Goal: Task Accomplishment & Management: Manage account settings

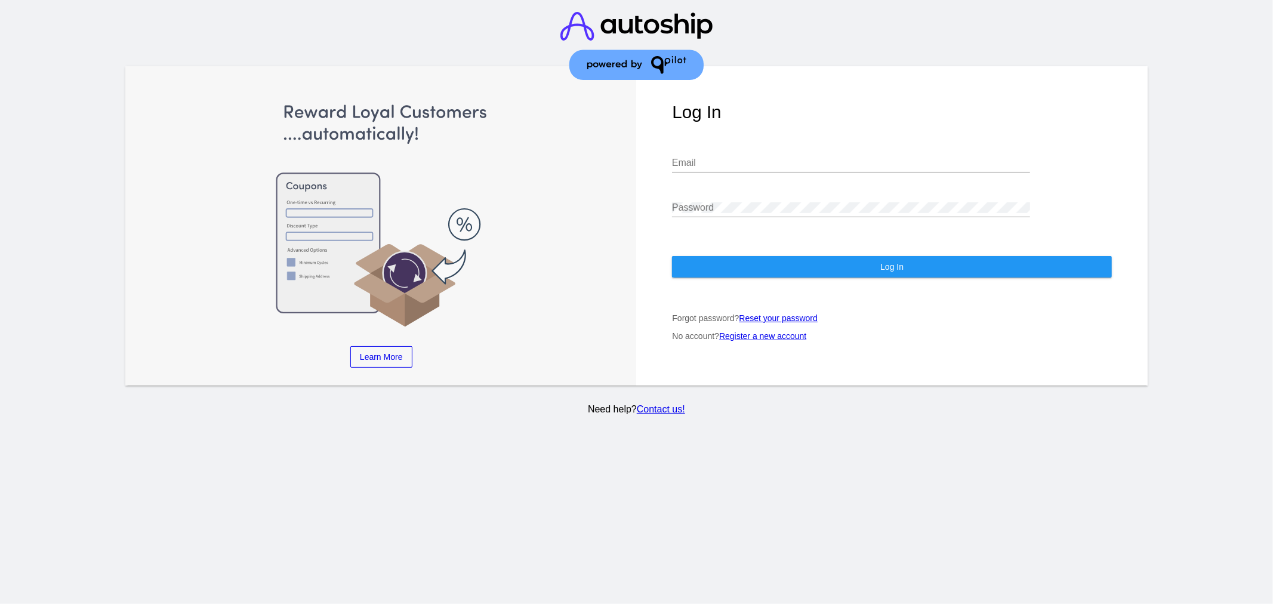
type input "[EMAIL_ADDRESS][DOMAIN_NAME]"
click at [744, 258] on button "Log In" at bounding box center [892, 266] width 440 height 21
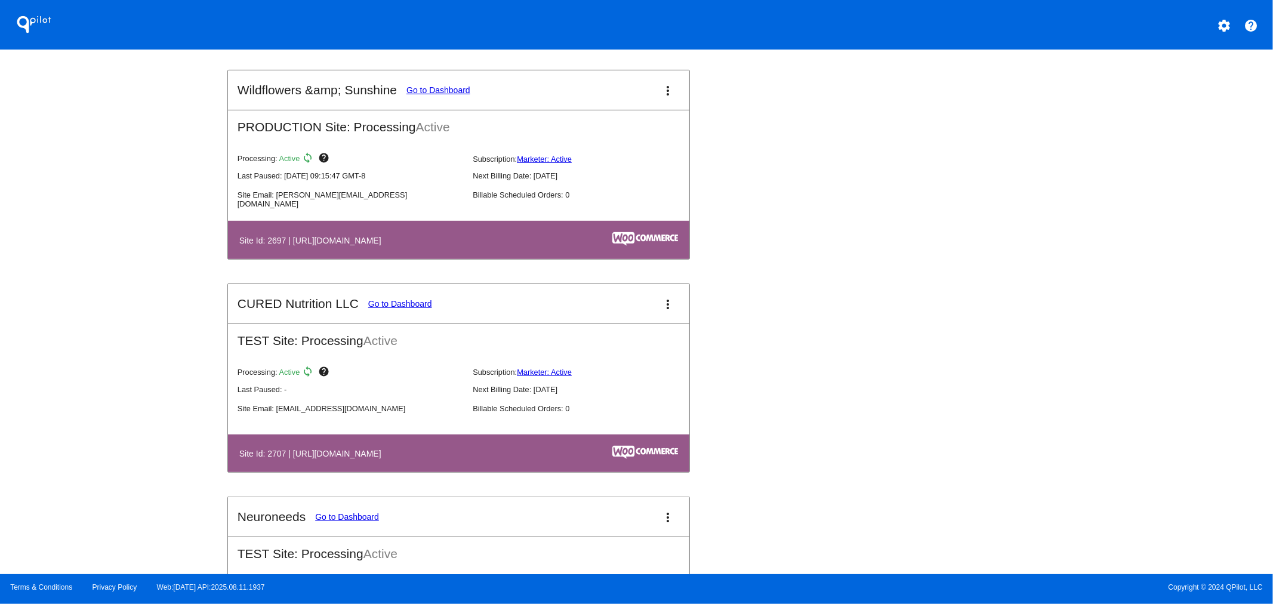
scroll to position [4326, 0]
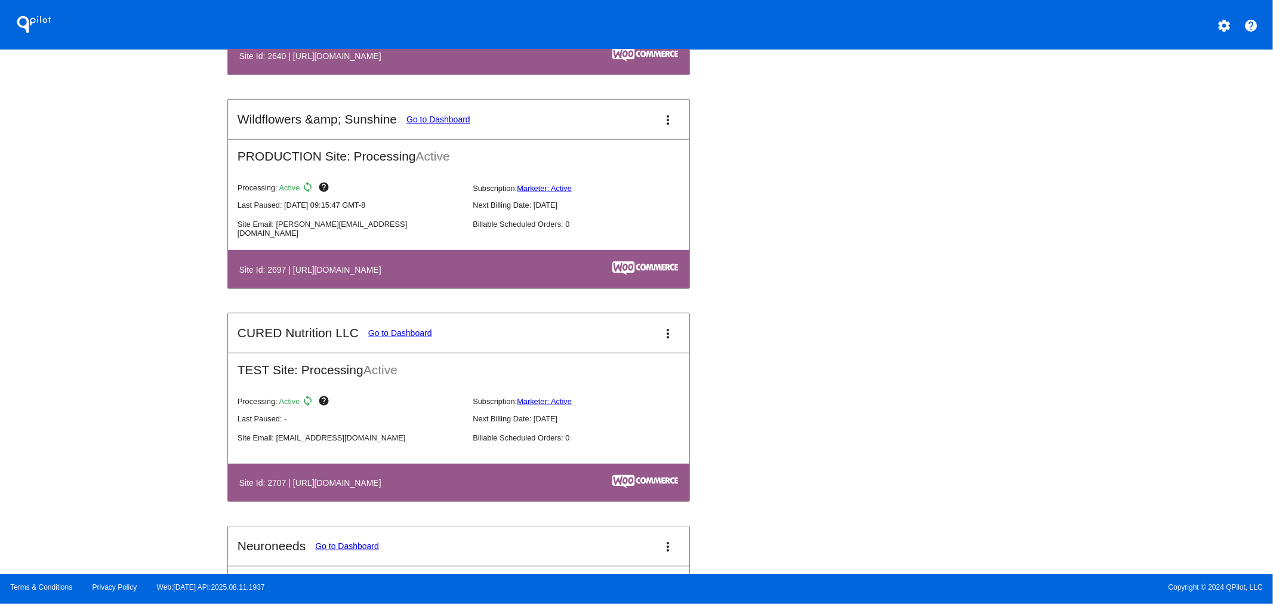
click at [661, 113] on mat-icon "more_vert" at bounding box center [668, 120] width 14 height 14
click at [656, 129] on link "view_list dashboard" at bounding box center [617, 117] width 111 height 29
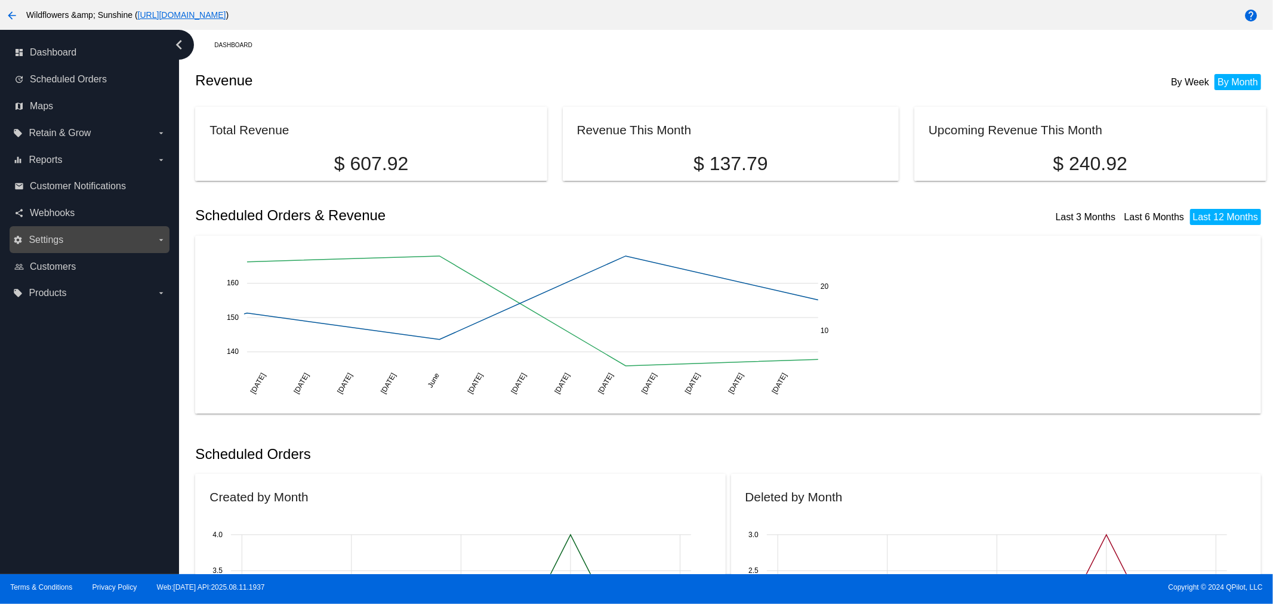
click at [54, 246] on label "settings Settings arrow_drop_down" at bounding box center [89, 239] width 152 height 19
click at [0, 0] on input "settings Settings arrow_drop_down" at bounding box center [0, 0] width 0 height 0
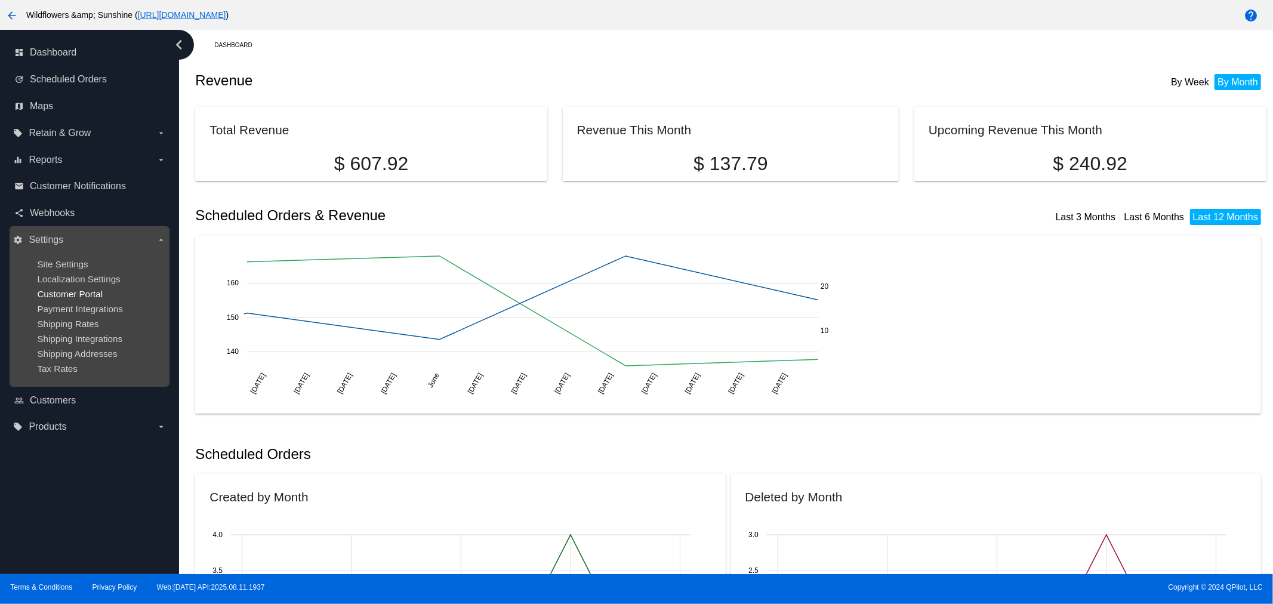
click at [76, 293] on span "Customer Portal" at bounding box center [70, 294] width 66 height 10
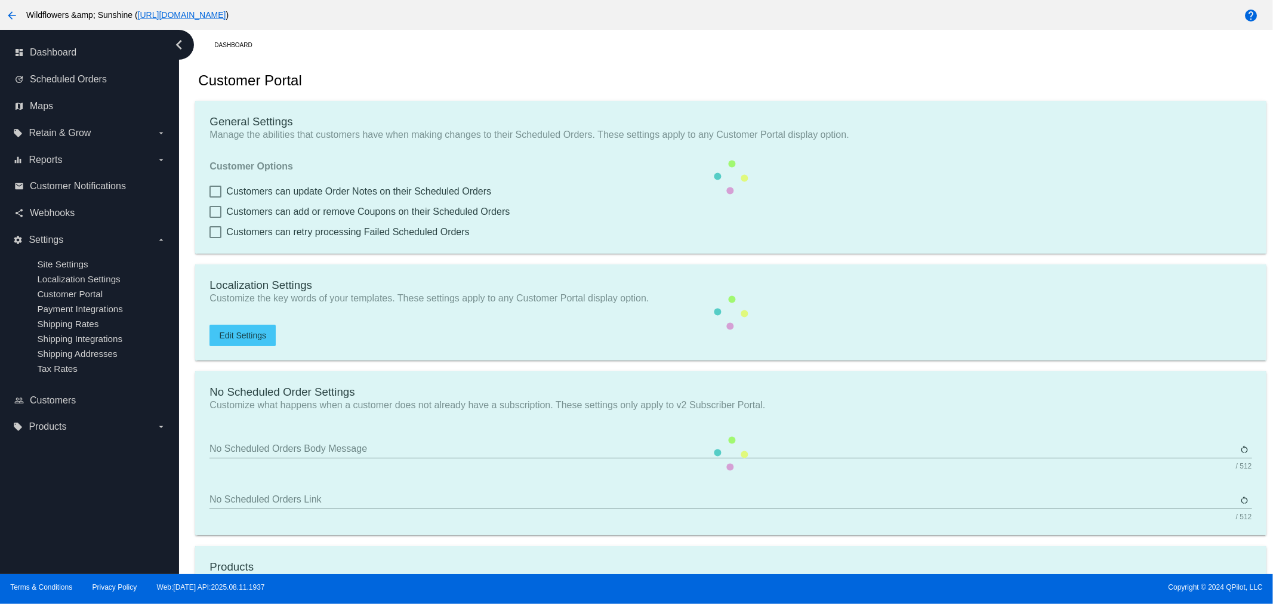
checkbox input "true"
type input "Create a Subscription"
type input "[URL][DOMAIN_NAME]"
checkbox input "true"
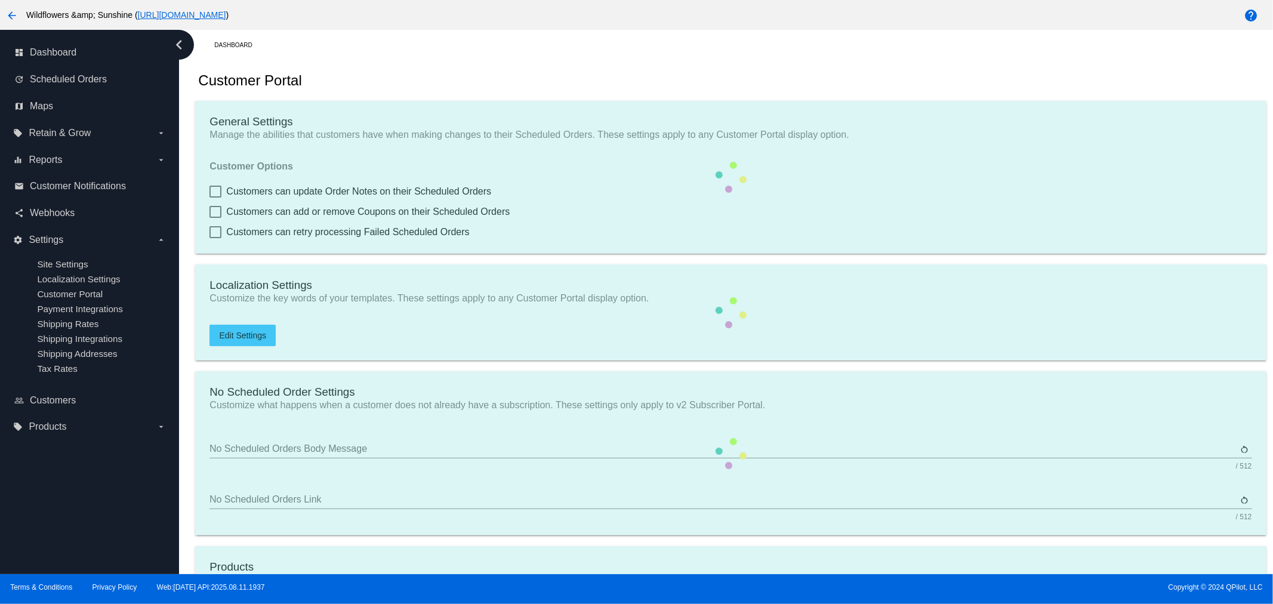
checkbox input "true"
type input "1"
type input "20"
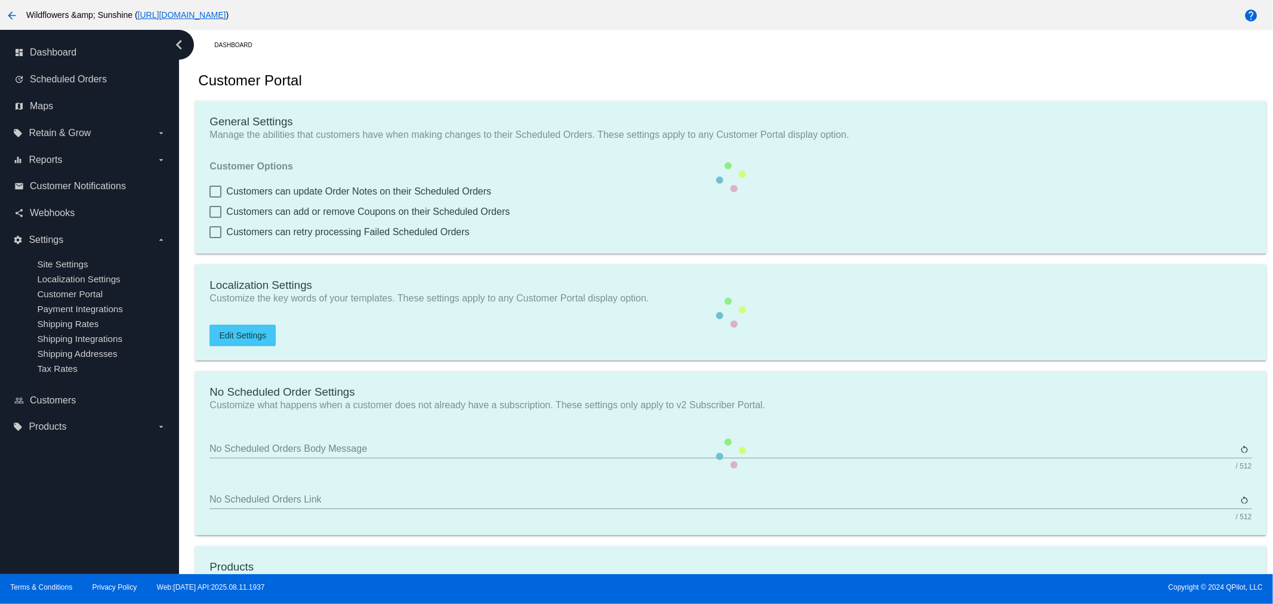
type input "200"
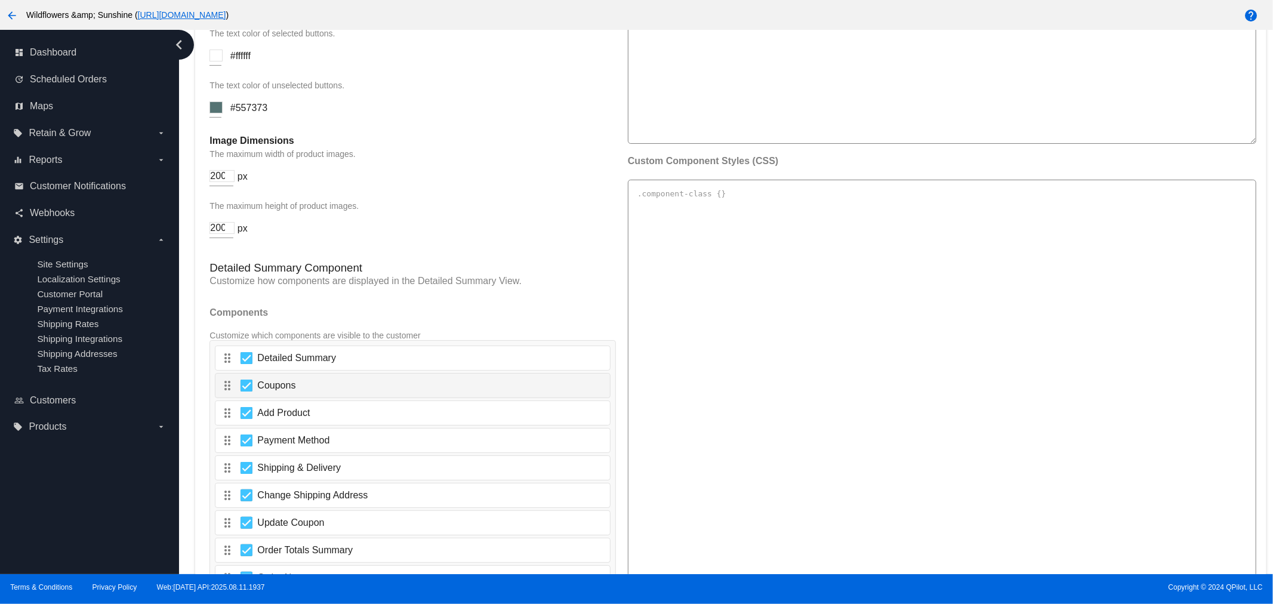
scroll to position [1547, 0]
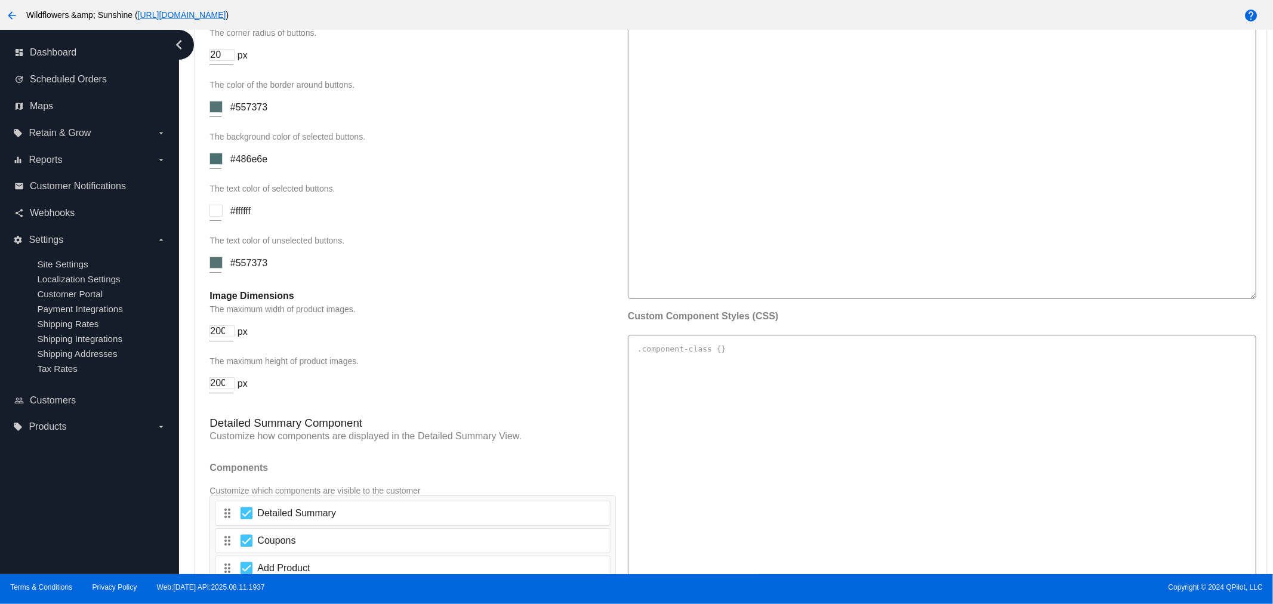
click at [275, 289] on div "Display Options Primary Color Your main brand color that is applied across all …" at bounding box center [412, 106] width 406 height 1419
click at [276, 289] on div "Display Options Primary Color Your main brand color that is applied across all …" at bounding box center [412, 106] width 406 height 1419
click at [240, 291] on h4 "Image Dimensions" at bounding box center [412, 296] width 406 height 11
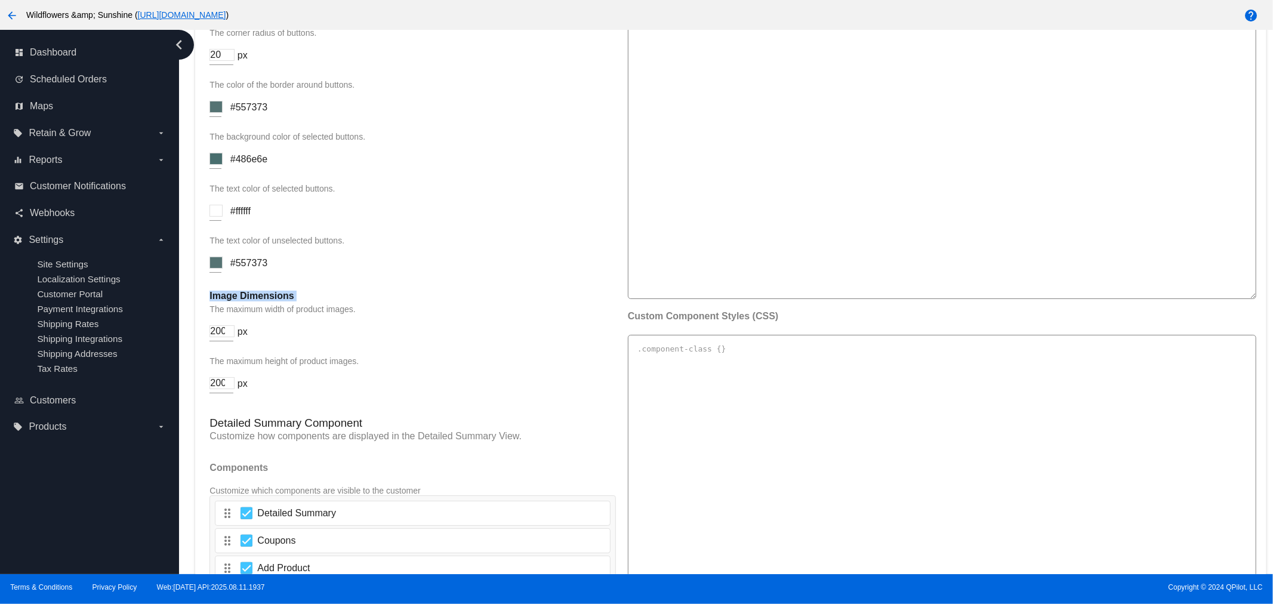
copy div "Image Dimensions"
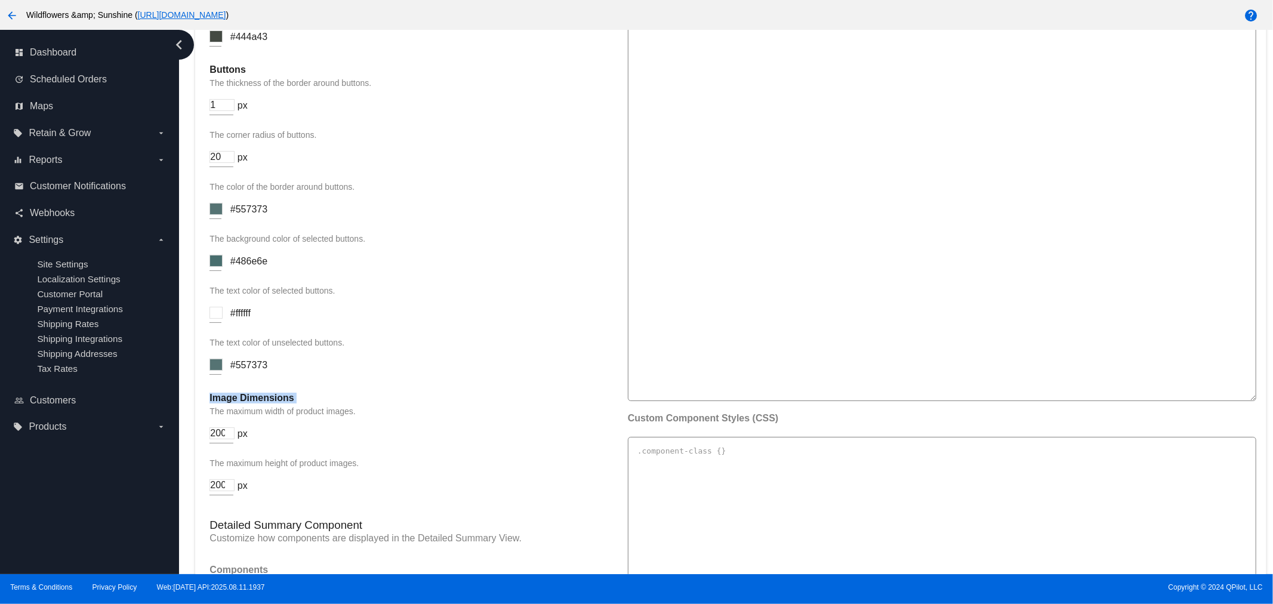
scroll to position [1392, 0]
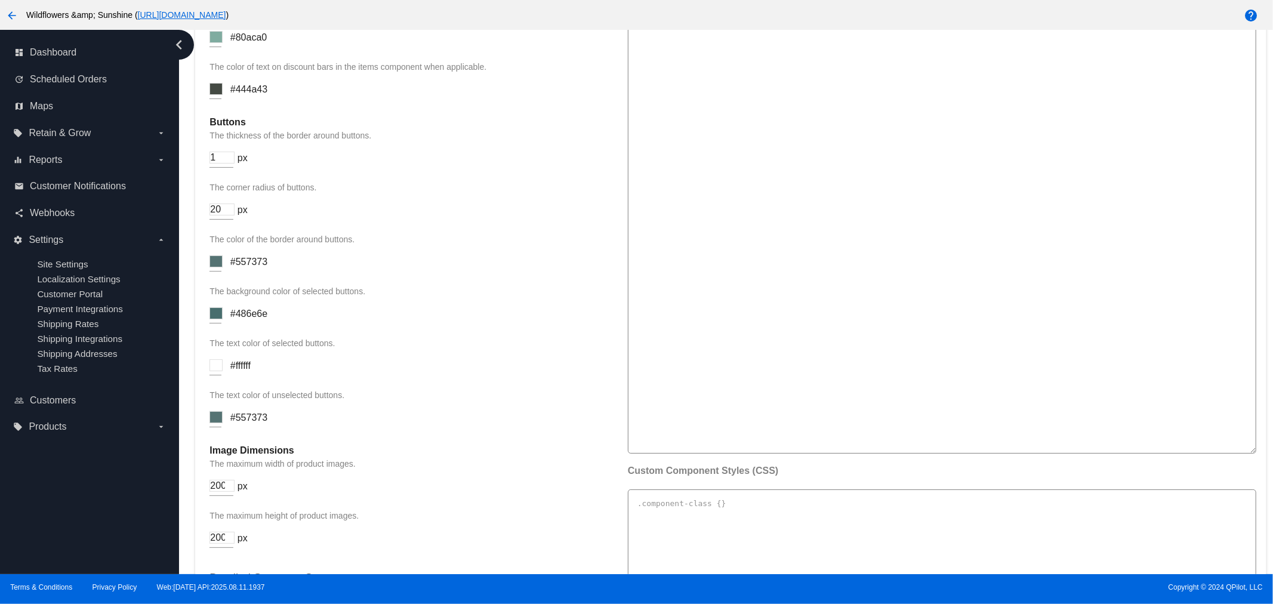
click at [242, 133] on p "The thickness of the border around buttons." at bounding box center [412, 136] width 406 height 10
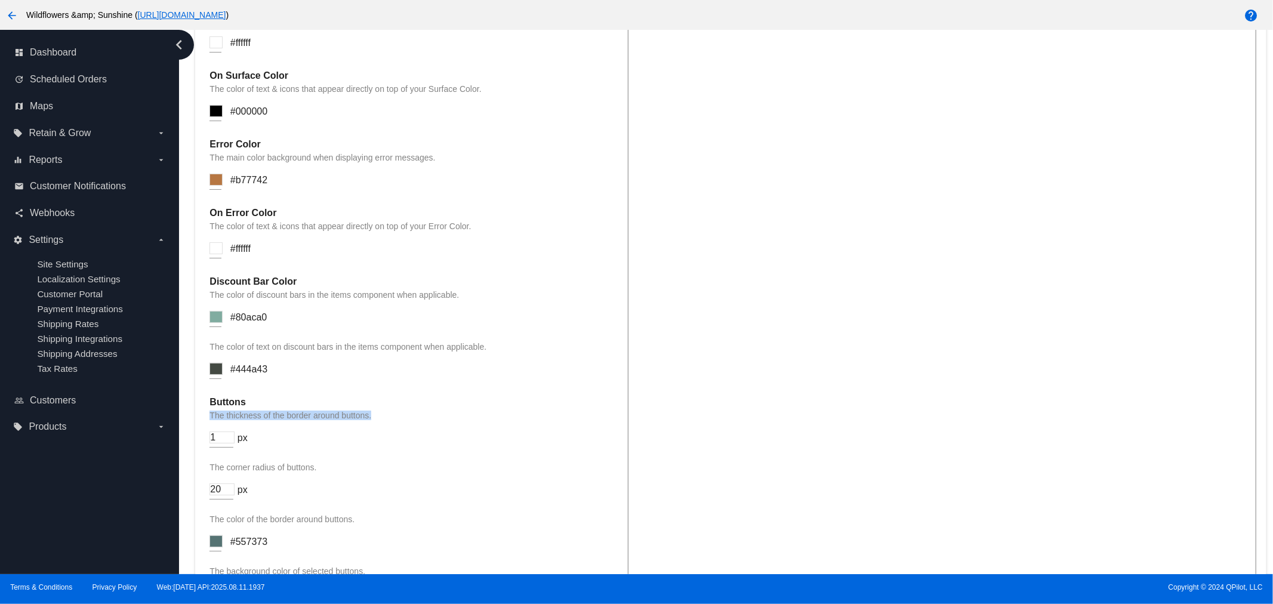
scroll to position [1083, 0]
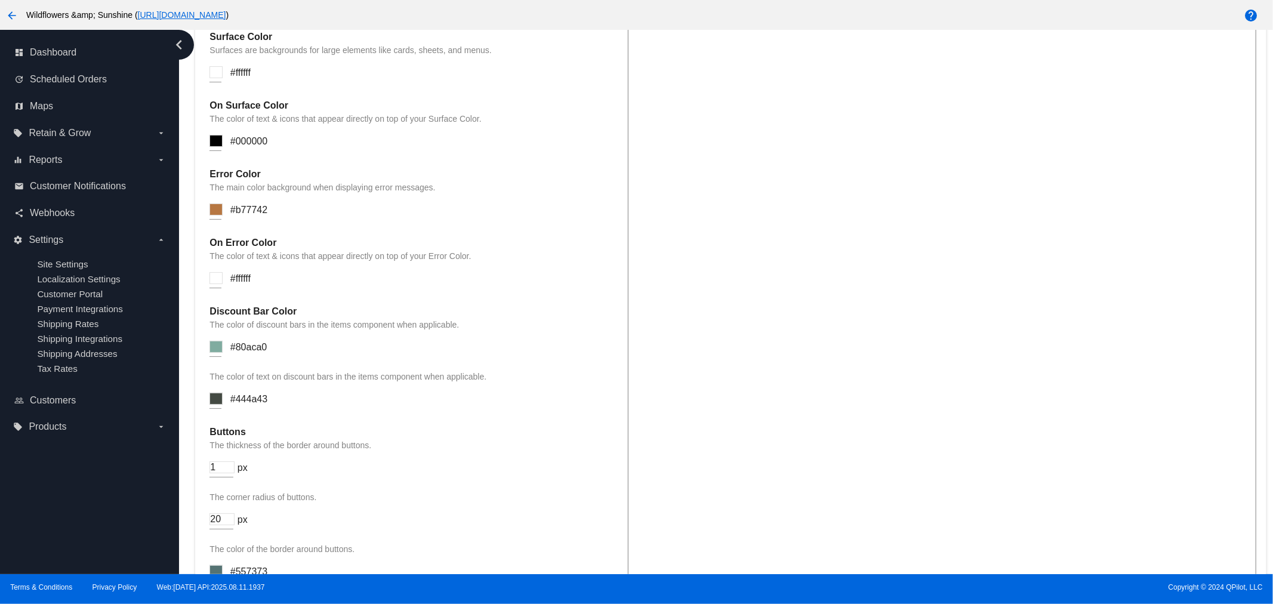
click at [252, 308] on h4 "Discount Bar Color" at bounding box center [412, 311] width 406 height 11
drag, startPoint x: 252, startPoint y: 308, endPoint x: 533, endPoint y: 7, distance: 411.7
click at [251, 308] on h4 "Discount Bar Color" at bounding box center [412, 311] width 406 height 11
copy div "Discount Bar Color"
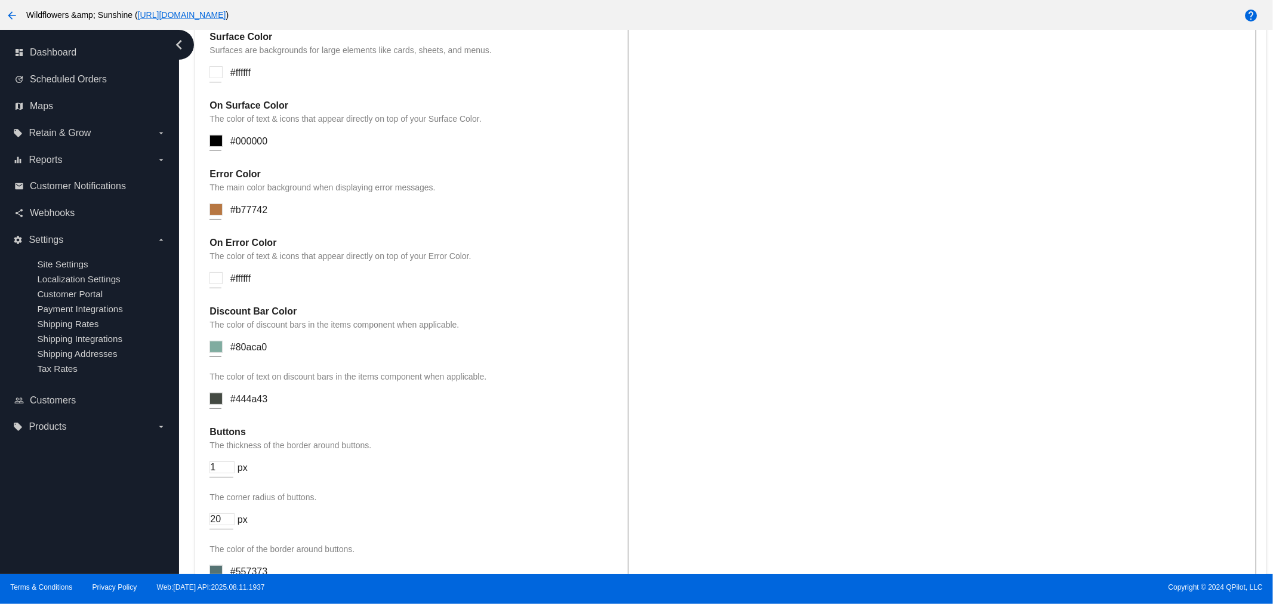
click at [225, 430] on h4 "Buttons" at bounding box center [412, 432] width 406 height 11
copy h4 "Buttons"
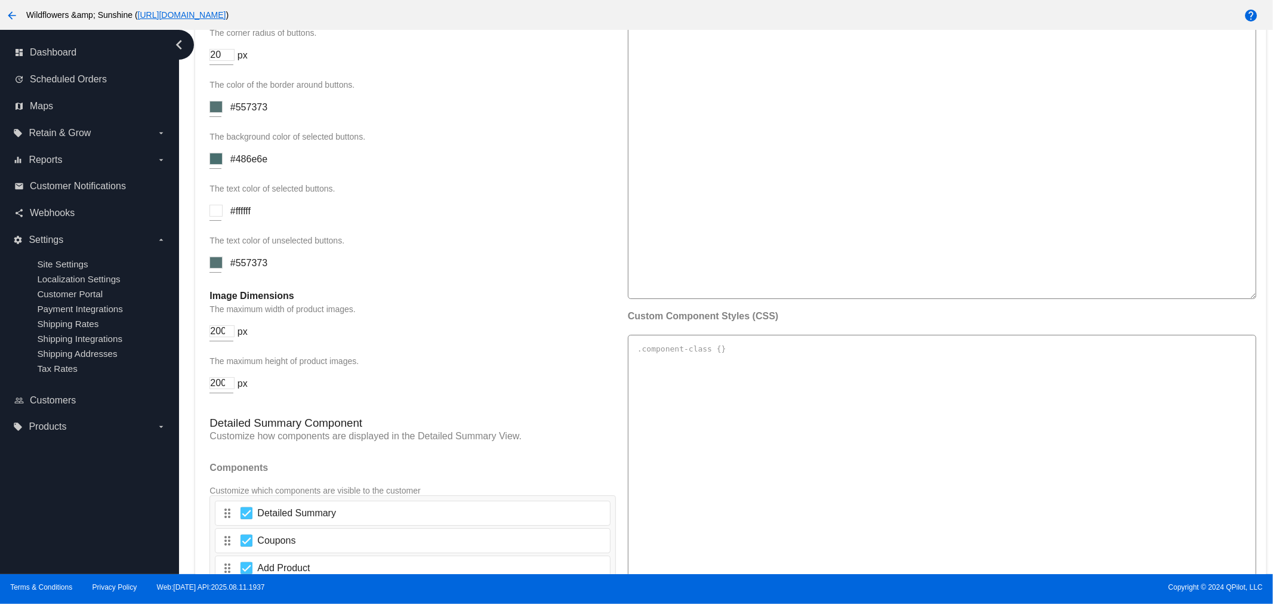
scroll to position [1857, 0]
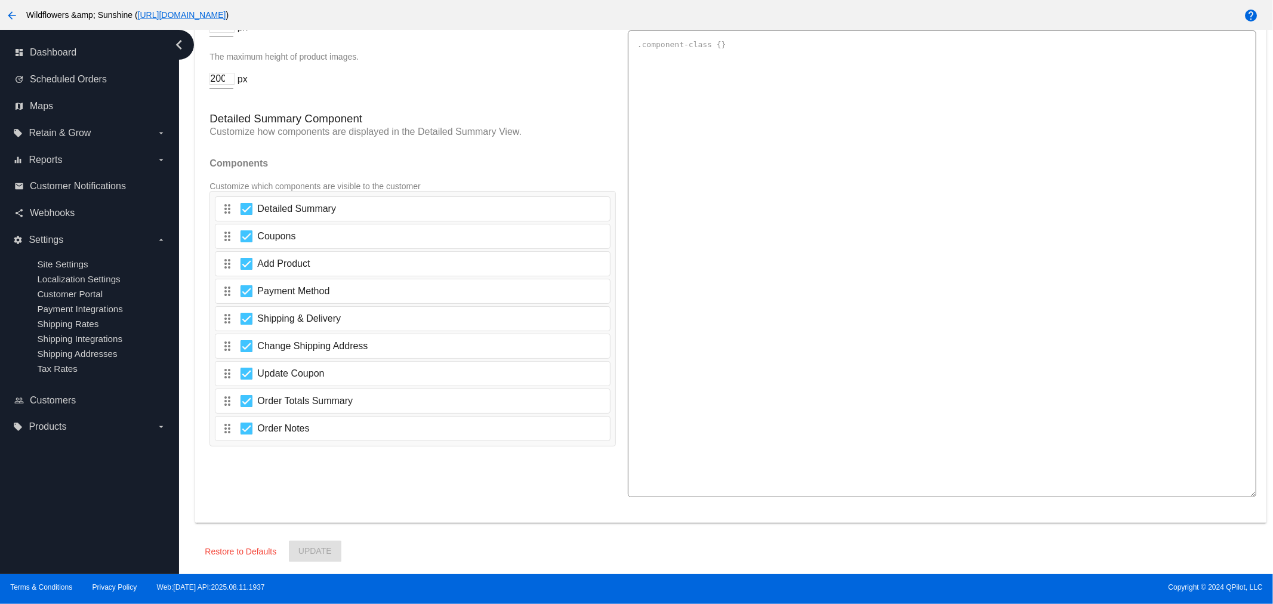
click at [528, 129] on p "Customize how components are displayed in the Detailed Summary View." at bounding box center [412, 132] width 406 height 11
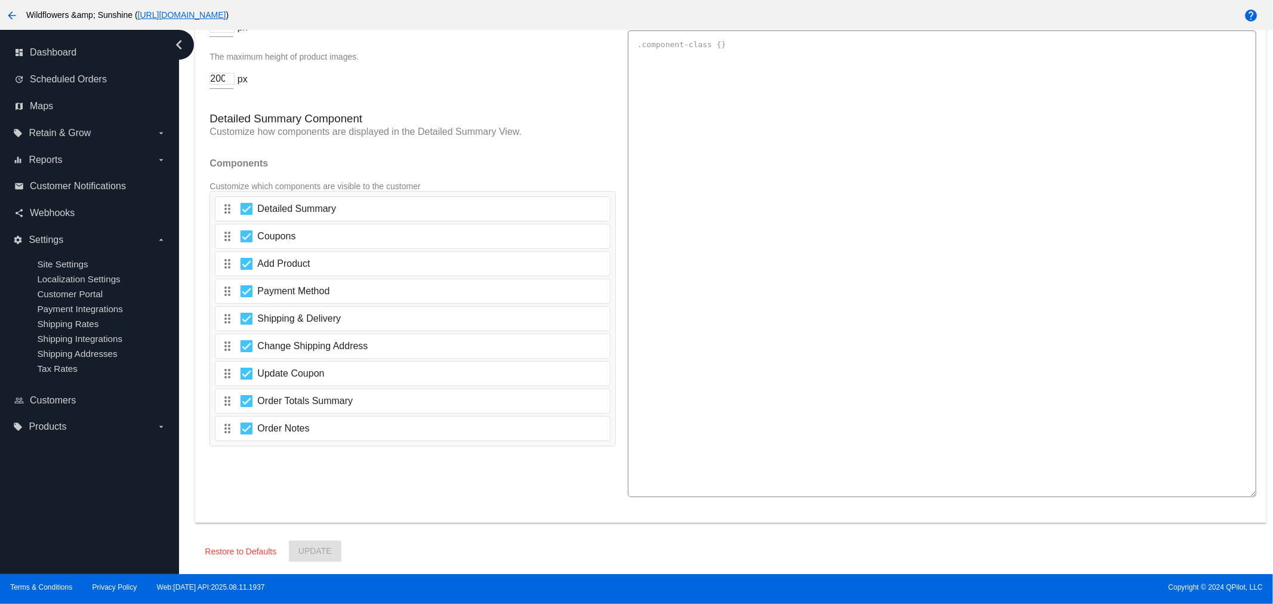
drag, startPoint x: 270, startPoint y: 313, endPoint x: 210, endPoint y: 362, distance: 77.6
drag, startPoint x: 210, startPoint y: 362, endPoint x: 472, endPoint y: 476, distance: 285.7
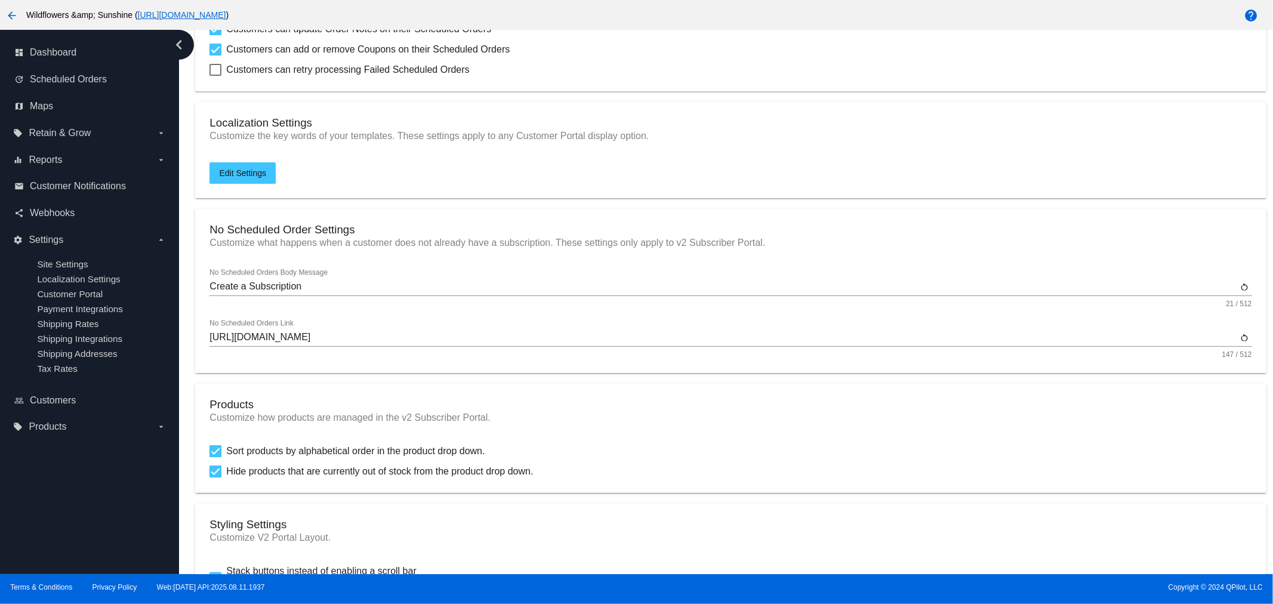
scroll to position [154, 0]
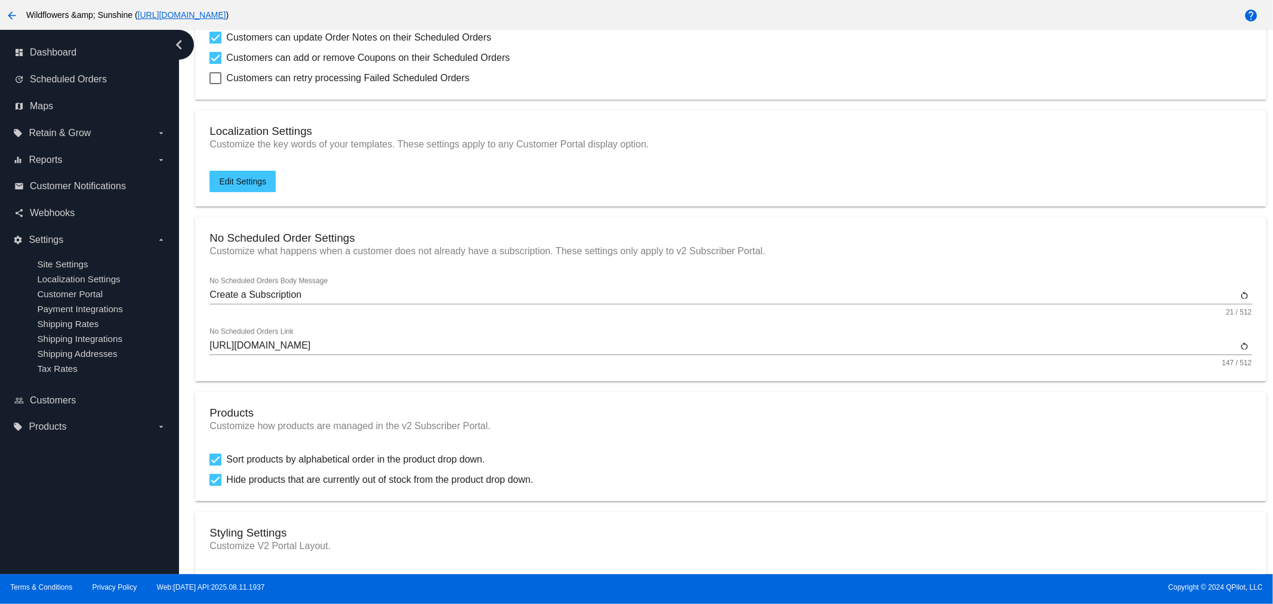
drag, startPoint x: 558, startPoint y: 481, endPoint x: 227, endPoint y: 455, distance: 331.7
click at [227, 455] on mat-card "Products Customize how products are managed in the v2 Subscriber Portal. Sort p…" at bounding box center [730, 446] width 1071 height 109
copy mat-card "Sort products by alphabetical order in the product drop down. Hide products tha…"
click at [298, 242] on h3 "No Scheduled Order Settings" at bounding box center [730, 238] width 1042 height 13
click at [297, 254] on p "Customize what happens when a customer does not already have a subscription. Th…" at bounding box center [730, 251] width 1042 height 11
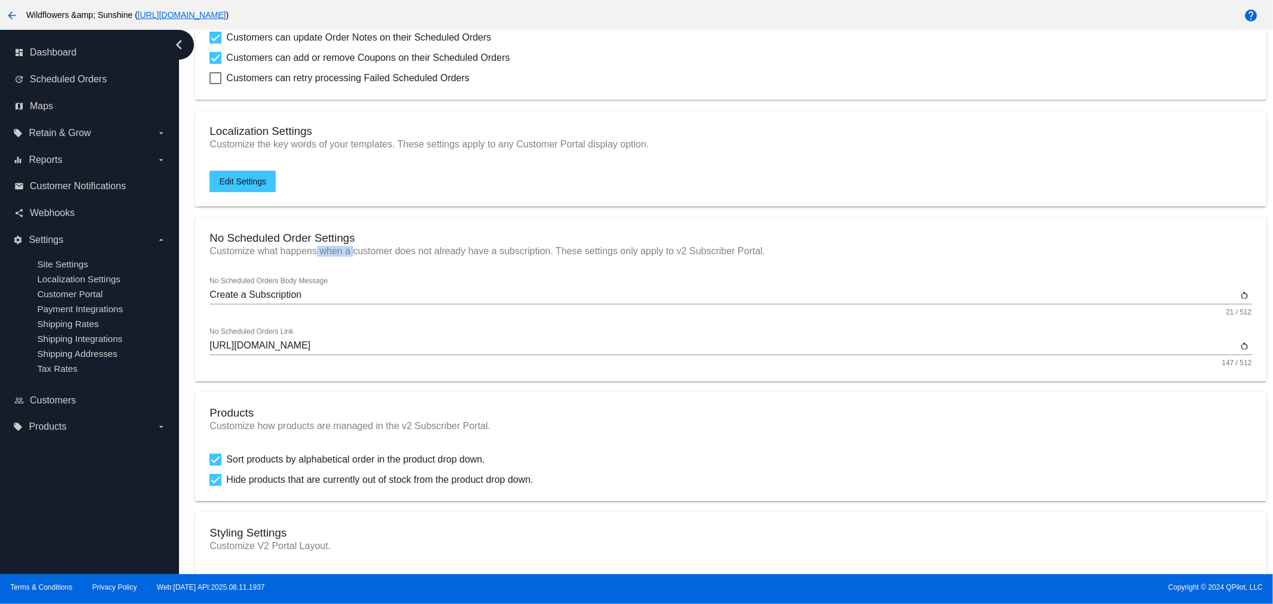
click at [297, 255] on p "Customize what happens when a customer does not already have a subscription. Th…" at bounding box center [730, 251] width 1042 height 11
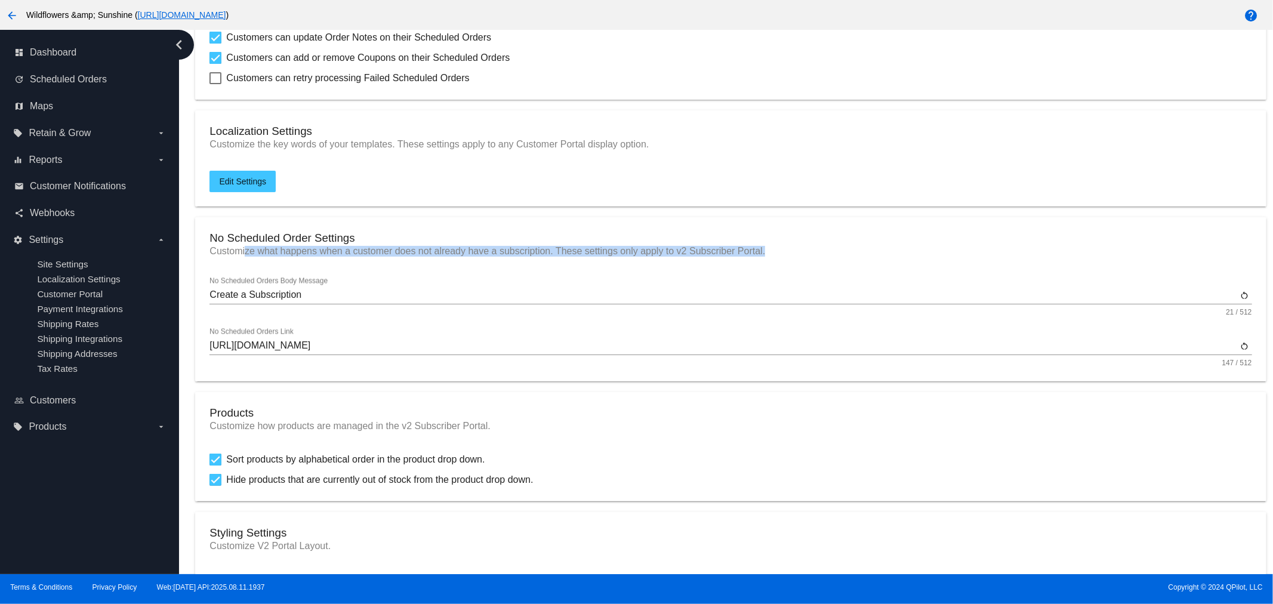
click at [297, 255] on p "Customize what happens when a customer does not already have a subscription. Th…" at bounding box center [730, 251] width 1042 height 11
copy mat-card "Customize what happens when a customer does not already have a subscription. Th…"
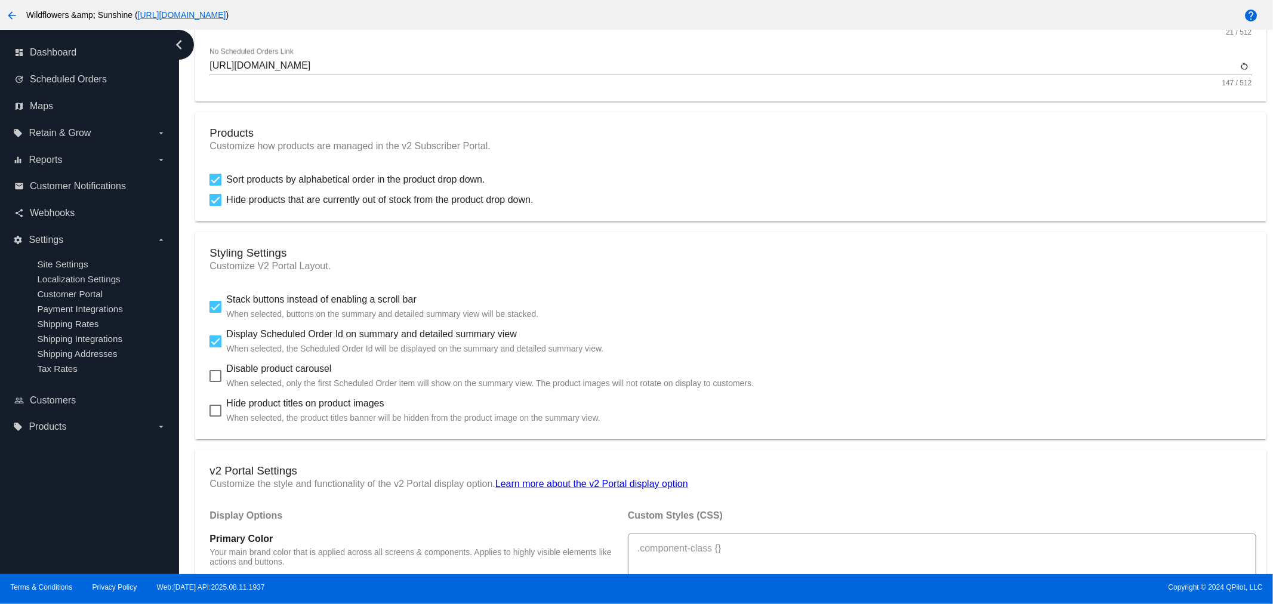
scroll to position [464, 0]
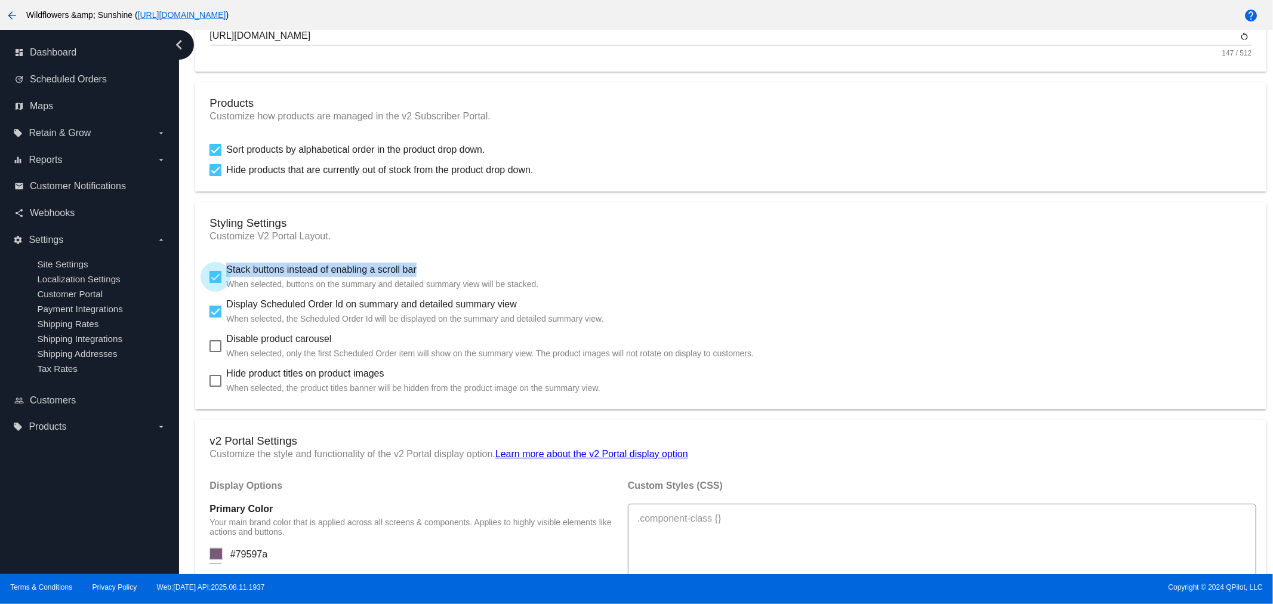
drag, startPoint x: 427, startPoint y: 265, endPoint x: 224, endPoint y: 263, distance: 202.9
click at [224, 263] on label "Stack buttons instead of enabling a scroll bar When selected, buttons on the su…" at bounding box center [373, 277] width 329 height 29
copy span "Stack buttons instead of enabling a scroll bar"
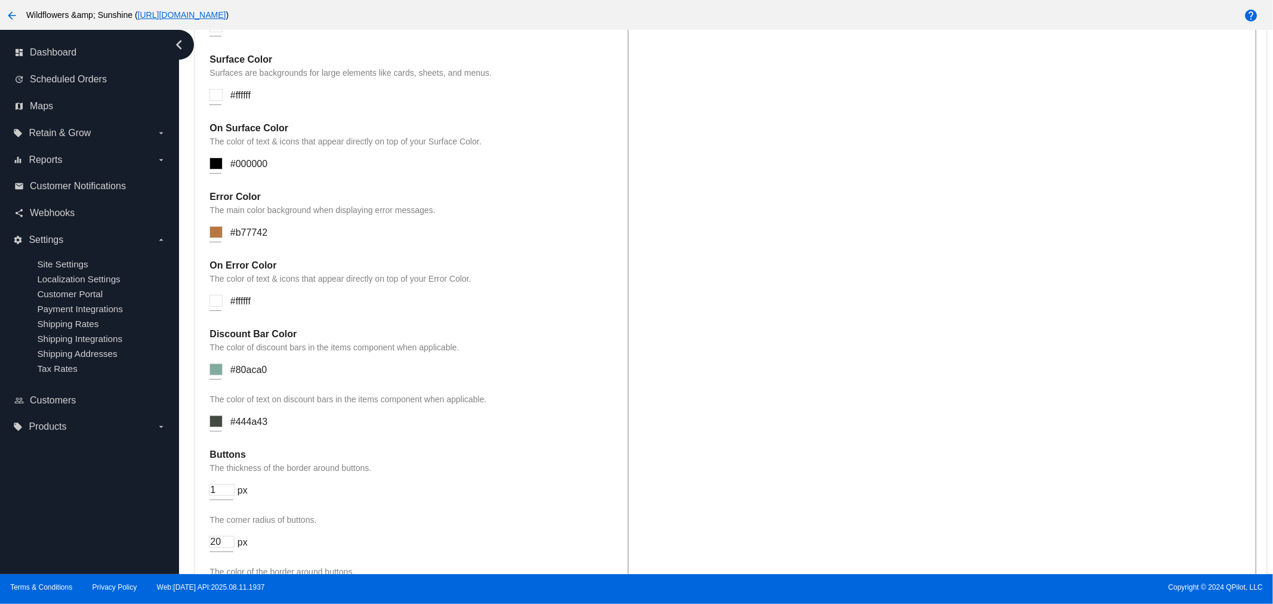
scroll to position [1083, 0]
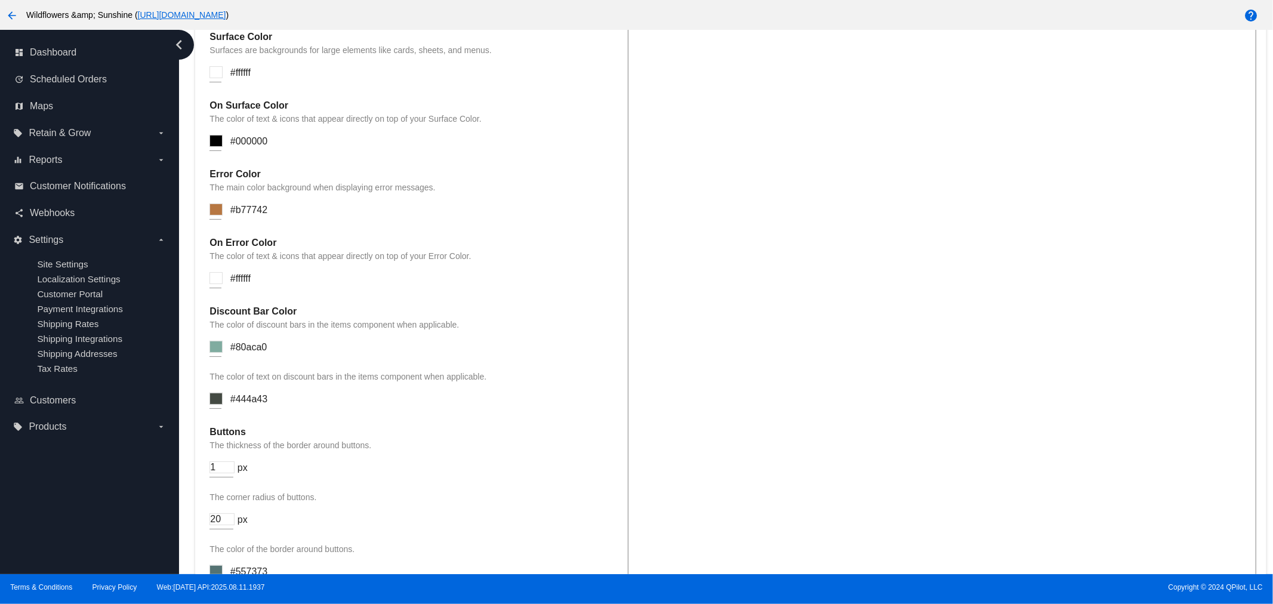
click at [318, 327] on p "The color of discount bars in the items component when applicable." at bounding box center [412, 325] width 406 height 10
click at [307, 310] on h4 "Discount Bar Color" at bounding box center [412, 311] width 406 height 11
drag, startPoint x: 220, startPoint y: 305, endPoint x: 211, endPoint y: 307, distance: 8.5
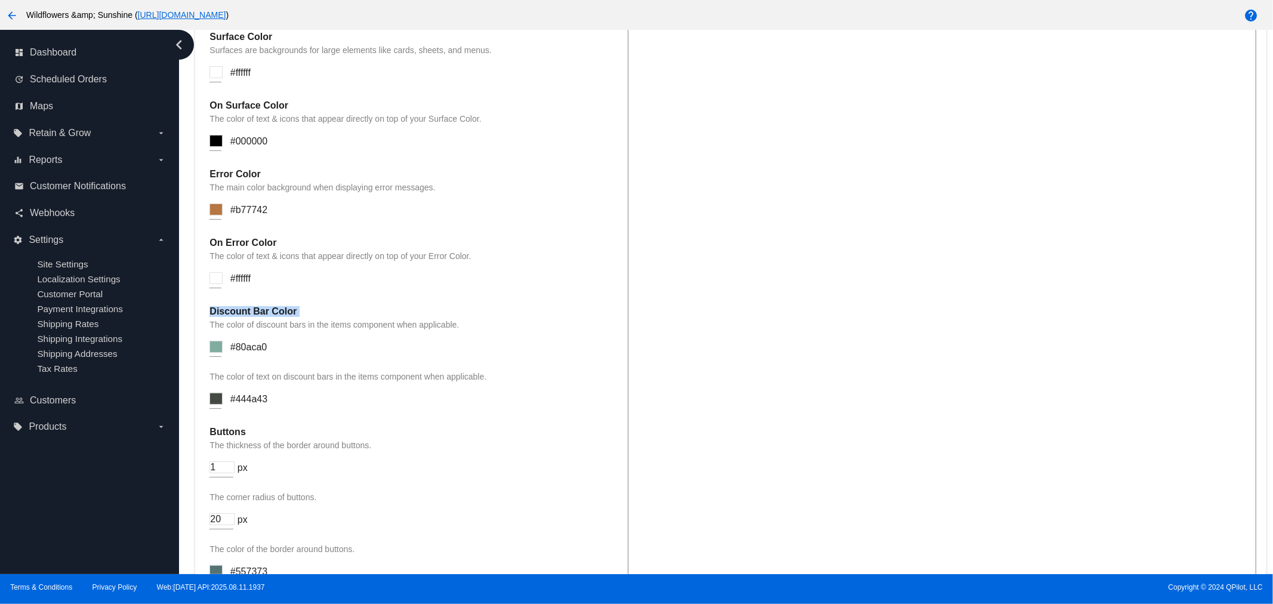
click at [211, 307] on h4 "Discount Bar Color" at bounding box center [412, 311] width 406 height 11
copy div "Discount Bar Color"
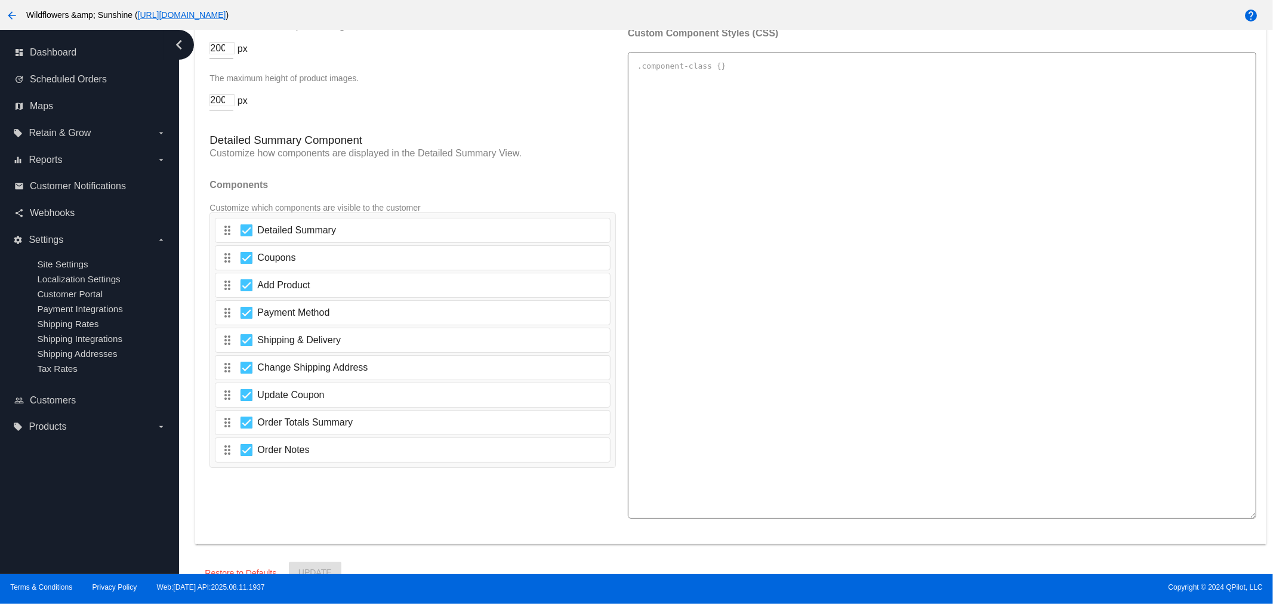
scroll to position [1857, 0]
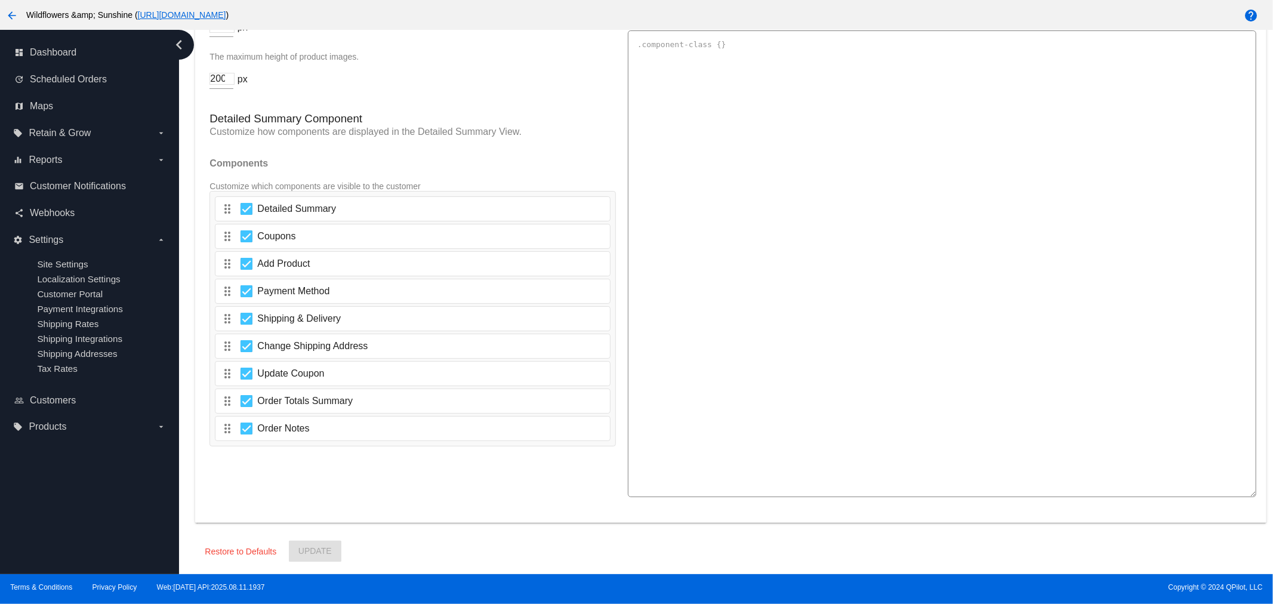
click at [297, 128] on p "Customize how components are displayed in the Detailed Summary View." at bounding box center [412, 132] width 406 height 11
click at [338, 129] on p "Customize how components are displayed in the Detailed Summary View." at bounding box center [412, 132] width 406 height 11
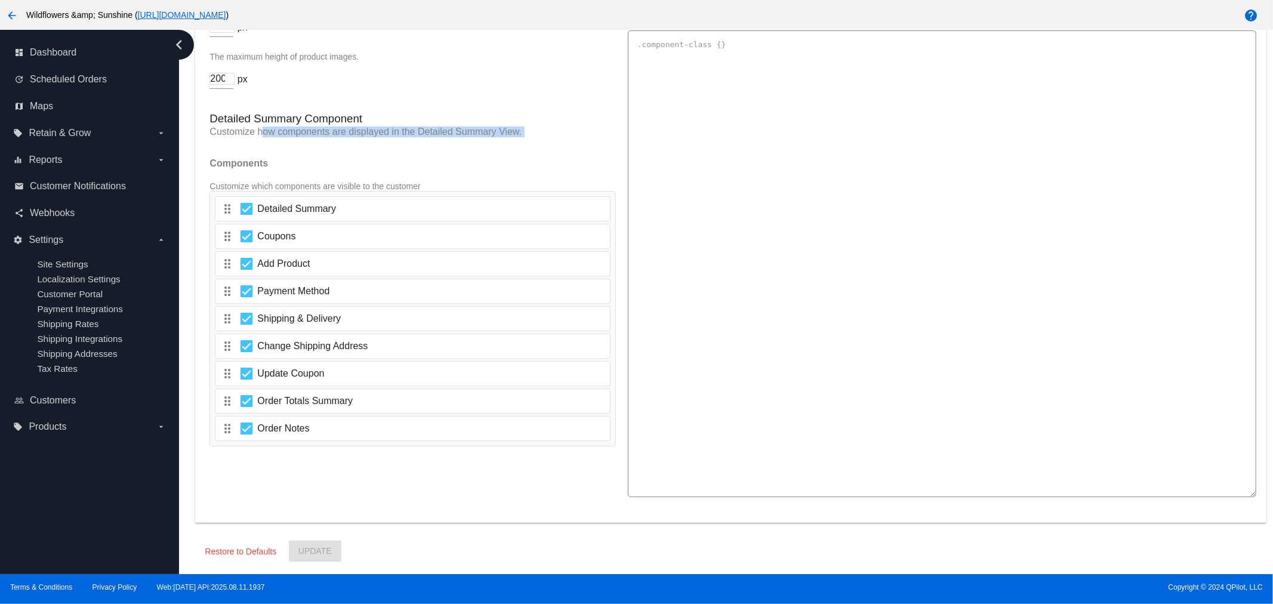
click at [338, 129] on p "Customize how components are displayed in the Detailed Summary View." at bounding box center [412, 132] width 406 height 11
copy div "Customize how components are displayed in the Detailed Summary View."
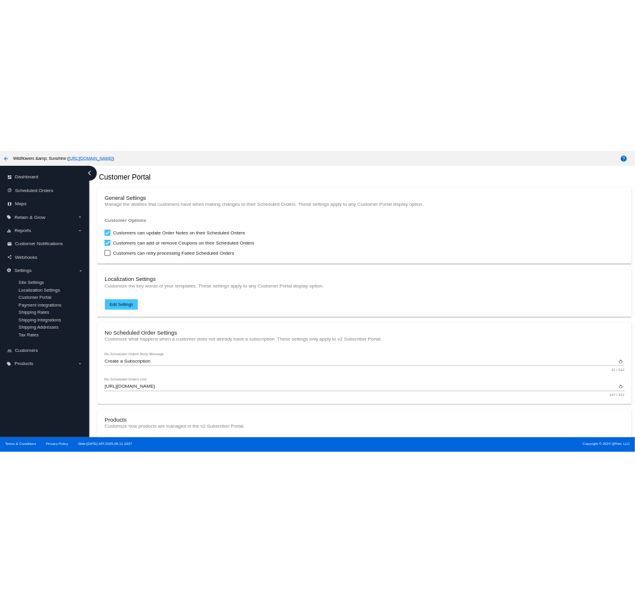
scroll to position [0, 0]
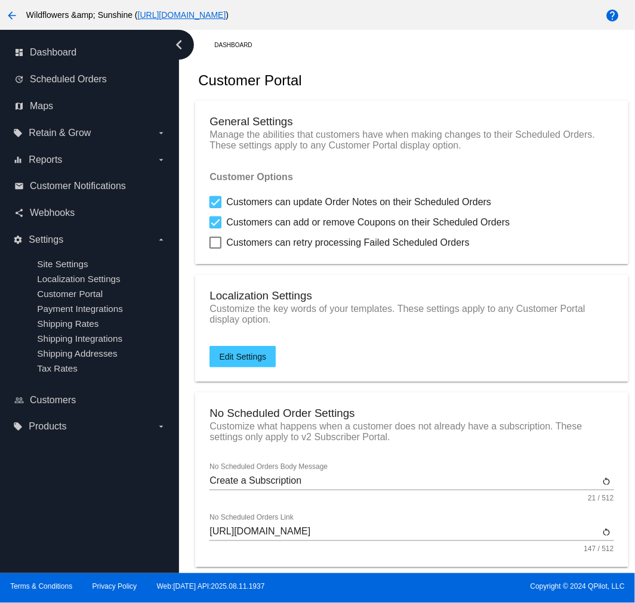
click at [183, 49] on icon "chevron_left" at bounding box center [178, 44] width 19 height 19
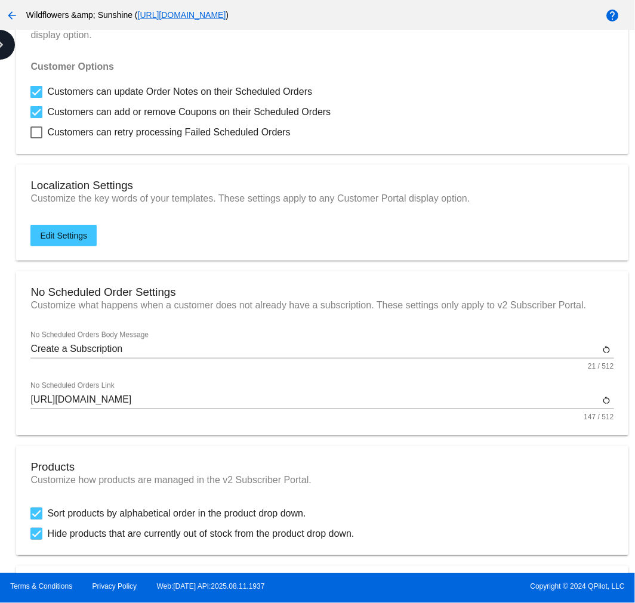
scroll to position [154, 0]
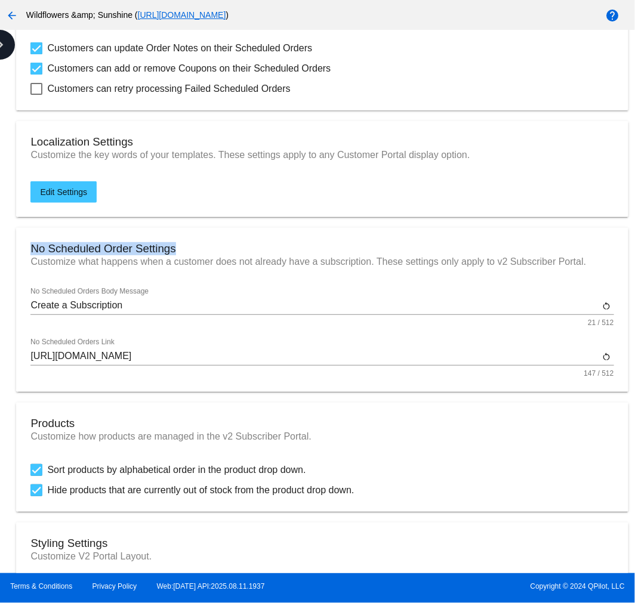
drag, startPoint x: 192, startPoint y: 252, endPoint x: 36, endPoint y: 258, distance: 156.5
click at [24, 246] on mat-card "No Scheduled Order Settings Customize what happens when a customer does not alr…" at bounding box center [322, 310] width 612 height 164
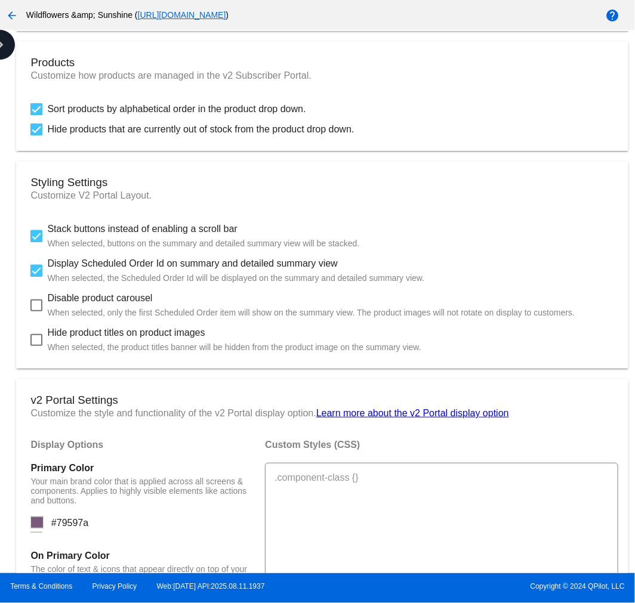
scroll to position [309, 0]
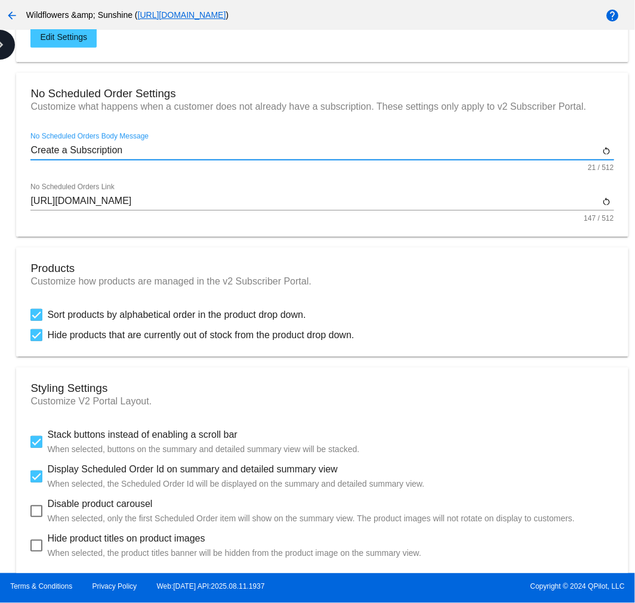
drag, startPoint x: 149, startPoint y: 153, endPoint x: 91, endPoint y: 193, distance: 70.7
click at [28, 159] on mat-card "No Scheduled Order Settings Customize what happens when a customer does not alr…" at bounding box center [322, 155] width 612 height 164
click at [190, 206] on div "[URL][DOMAIN_NAME] No Scheduled Orders Link" at bounding box center [314, 197] width 569 height 27
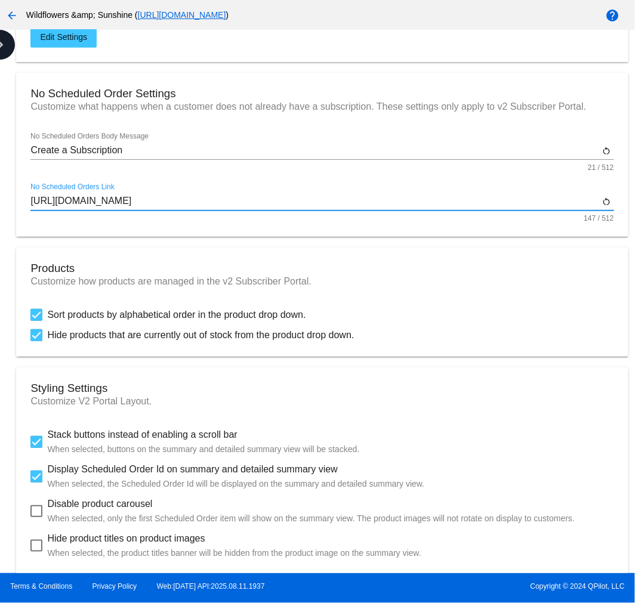
scroll to position [0, 0]
click at [190, 206] on div "[URL][DOMAIN_NAME] No Scheduled Orders Link" at bounding box center [314, 197] width 569 height 27
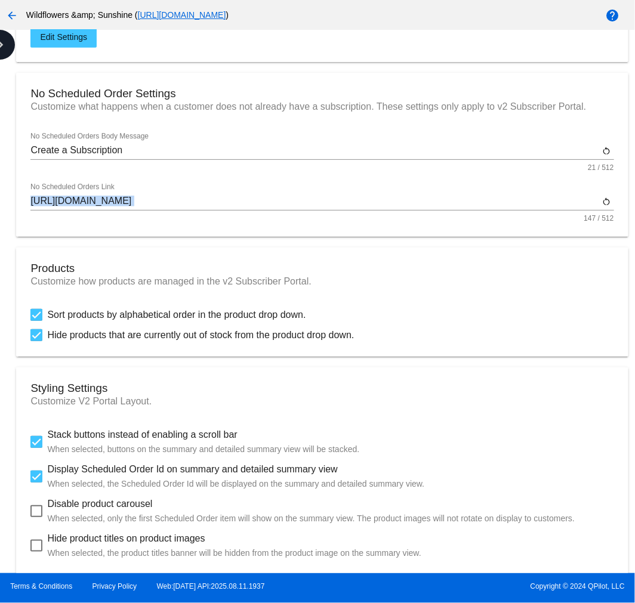
click at [190, 206] on div "[URL][DOMAIN_NAME] No Scheduled Orders Link" at bounding box center [314, 197] width 569 height 27
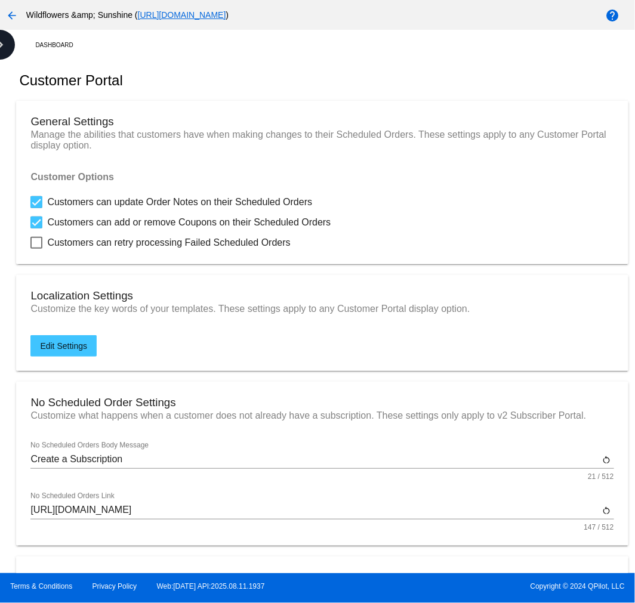
click at [143, 454] on input "Create a Subscription" at bounding box center [314, 459] width 569 height 11
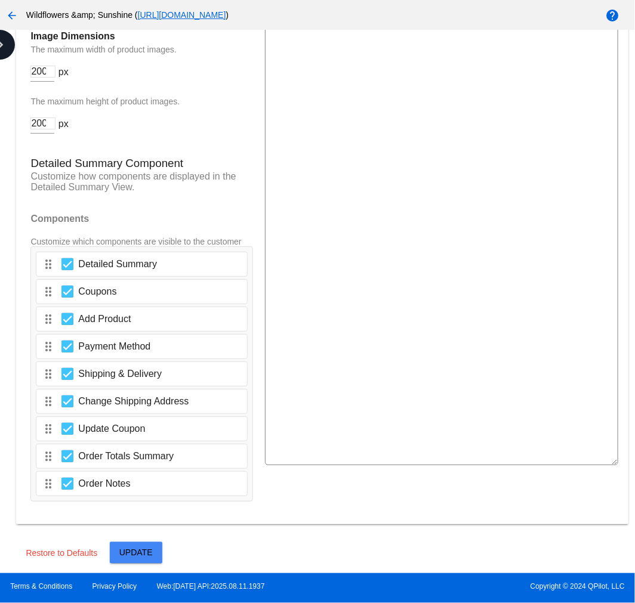
type input "Create a Subscription and SAVE"
click at [130, 548] on span "Update" at bounding box center [135, 553] width 33 height 10
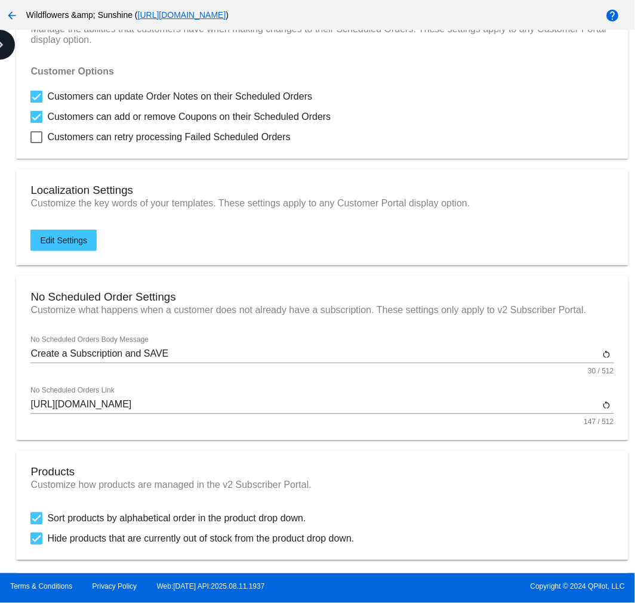
scroll to position [154, 0]
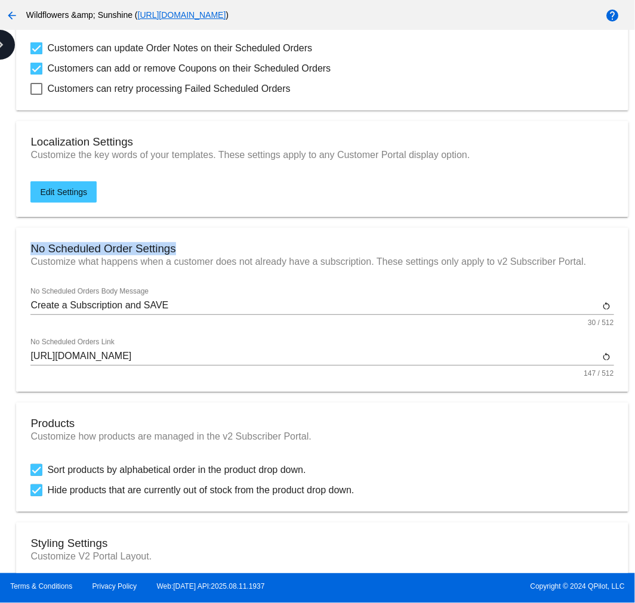
drag, startPoint x: 138, startPoint y: 251, endPoint x: 28, endPoint y: 242, distance: 110.8
click at [28, 242] on mat-card "No Scheduled Order Settings Customize what happens when a customer does not alr…" at bounding box center [322, 310] width 612 height 164
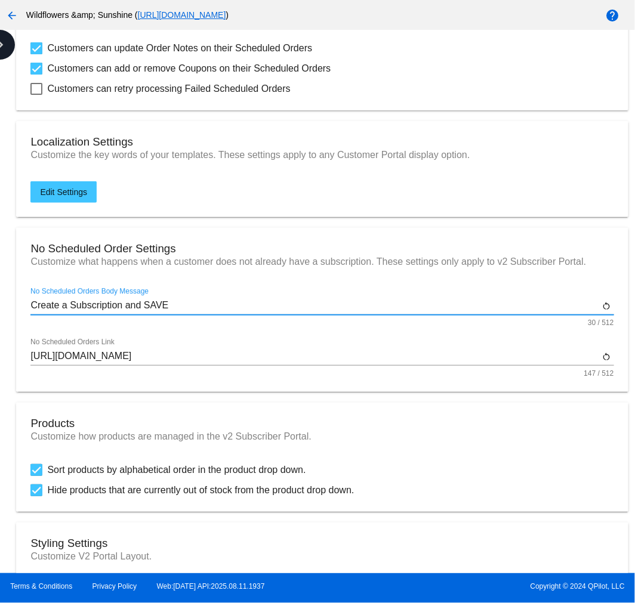
drag, startPoint x: 248, startPoint y: 306, endPoint x: 30, endPoint y: 307, distance: 217.8
click at [30, 307] on mat-card "No Scheduled Order Settings Customize what happens when a customer does not alr…" at bounding box center [322, 310] width 612 height 164
drag, startPoint x: 255, startPoint y: 360, endPoint x: 249, endPoint y: 366, distance: 8.9
click at [249, 366] on div "[URL][DOMAIN_NAME] No Scheduled Orders Link restart_alt 147 / 512" at bounding box center [321, 358] width 583 height 39
drag, startPoint x: 209, startPoint y: 305, endPoint x: 33, endPoint y: 309, distance: 175.5
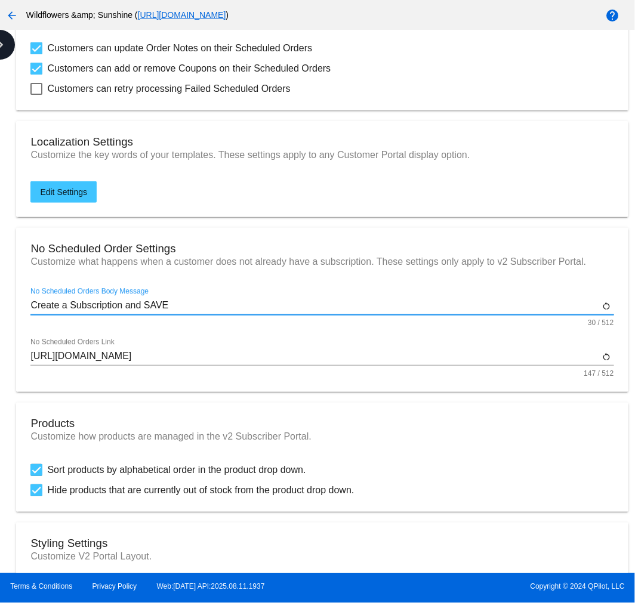
click at [23, 305] on mat-card "No Scheduled Order Settings Customize what happens when a customer does not alr…" at bounding box center [322, 310] width 612 height 164
click at [325, 347] on div "[URL][DOMAIN_NAME] No Scheduled Orders Link" at bounding box center [314, 352] width 569 height 27
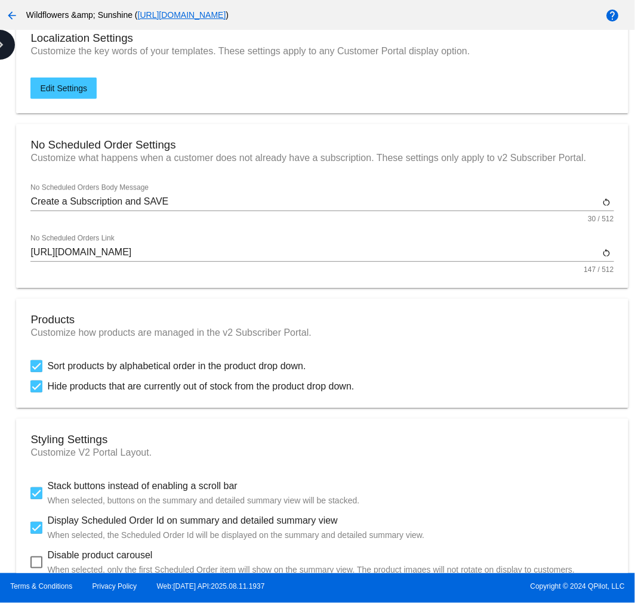
scroll to position [309, 0]
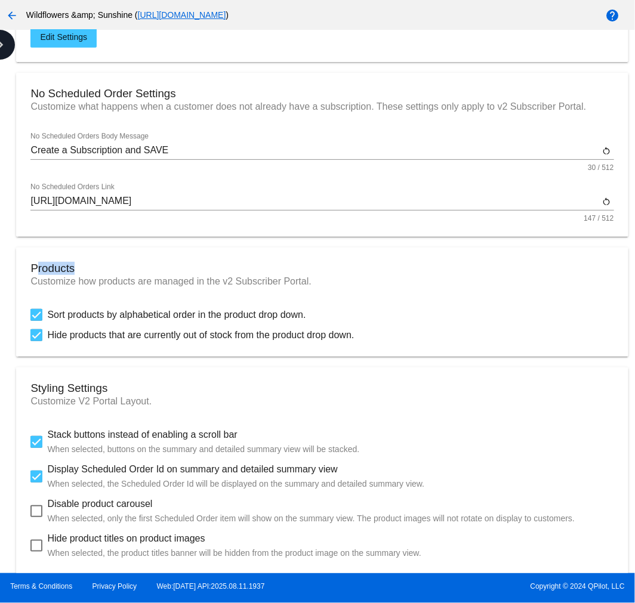
drag, startPoint x: 76, startPoint y: 272, endPoint x: 35, endPoint y: 267, distance: 42.0
click at [35, 267] on h3 "Products" at bounding box center [321, 268] width 583 height 13
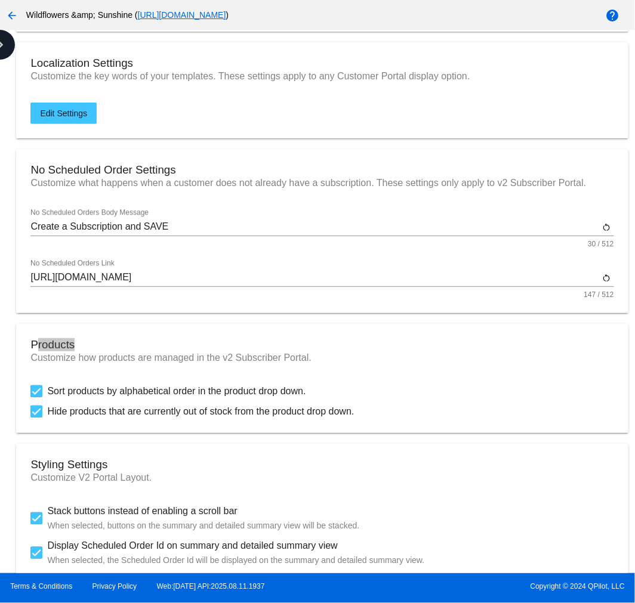
scroll to position [154, 0]
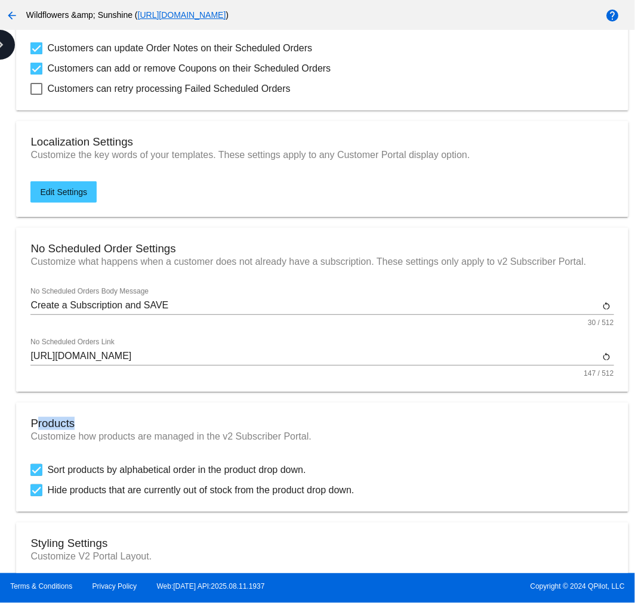
click at [70, 405] on mat-card "Products Customize how products are managed in the v2 Subscriber Portal. Sort p…" at bounding box center [322, 457] width 612 height 109
click at [96, 245] on h3 "No Scheduled Order Settings" at bounding box center [321, 248] width 583 height 13
click at [95, 245] on h3 "No Scheduled Order Settings" at bounding box center [321, 248] width 583 height 13
click at [94, 245] on h3 "No Scheduled Order Settings" at bounding box center [321, 248] width 583 height 13
click at [335, 354] on input "[URL][DOMAIN_NAME]" at bounding box center [314, 356] width 569 height 11
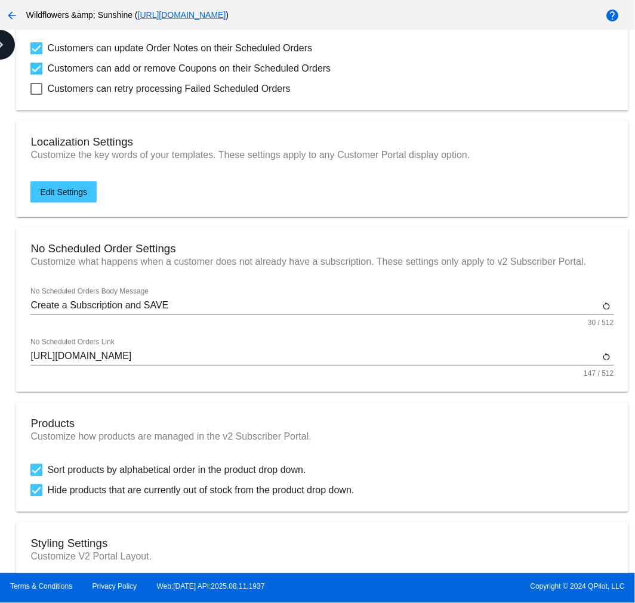
click at [335, 354] on input "[URL][DOMAIN_NAME]" at bounding box center [314, 356] width 569 height 11
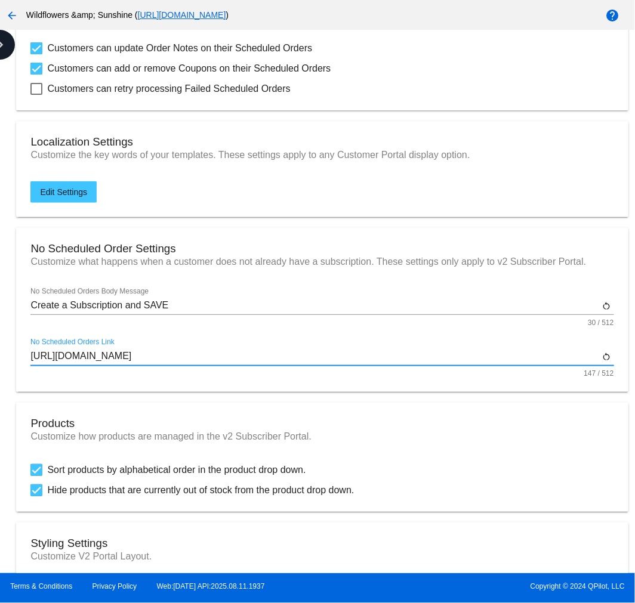
click at [335, 354] on input "[URL][DOMAIN_NAME]" at bounding box center [314, 356] width 569 height 11
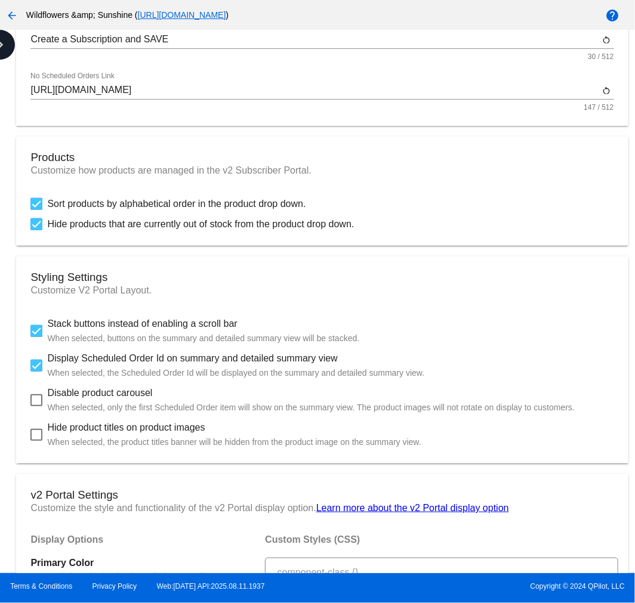
scroll to position [464, 0]
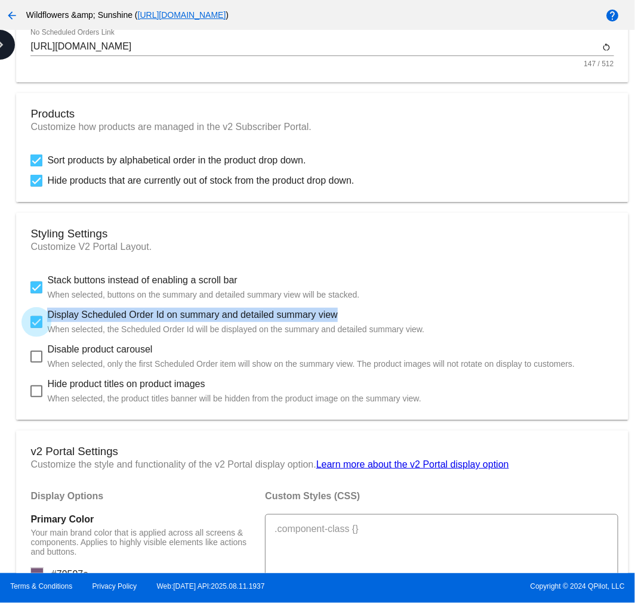
drag, startPoint x: 48, startPoint y: 314, endPoint x: 359, endPoint y: 315, distance: 311.5
click at [359, 315] on span "Display Scheduled Order Id on summary and detailed summary view When selected, …" at bounding box center [235, 322] width 377 height 29
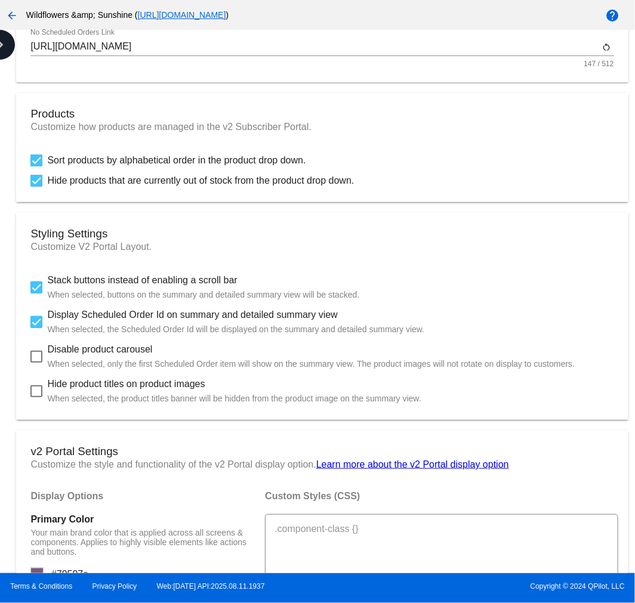
click at [26, 281] on mat-card "Styling Settings Customize V2 Portal Layout. Stack buttons instead of enabling …" at bounding box center [322, 316] width 612 height 207
drag, startPoint x: 29, startPoint y: 285, endPoint x: 35, endPoint y: 297, distance: 13.3
click at [29, 284] on mat-card "Styling Settings Customize V2 Portal Layout. Stack buttons instead of enabling …" at bounding box center [322, 316] width 612 height 207
click at [37, 295] on label "Stack buttons instead of enabling a scroll bar When selected, buttons on the su…" at bounding box center [194, 287] width 329 height 29
click at [36, 294] on input "Stack buttons instead of enabling a scroll bar When selected, buttons on the su…" at bounding box center [36, 294] width 1 height 1
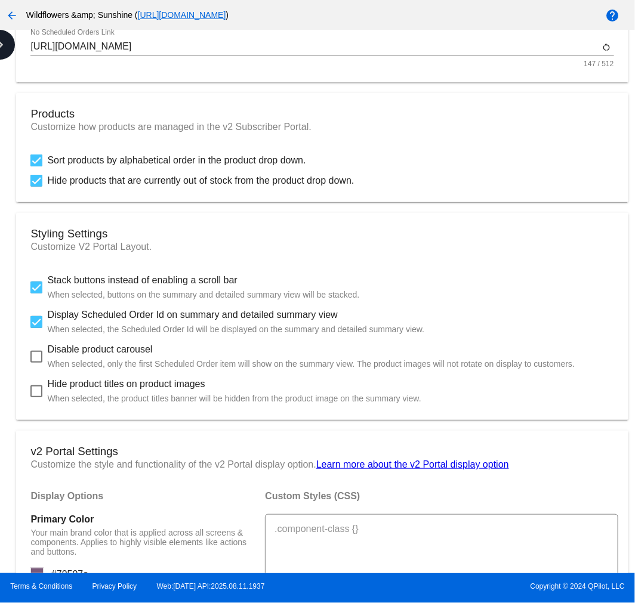
checkbox input "false"
click at [32, 322] on div at bounding box center [36, 322] width 12 height 12
click at [36, 328] on input "Display Scheduled Order Id on summary and detailed summary view When selected, …" at bounding box center [36, 328] width 1 height 1
checkbox input "false"
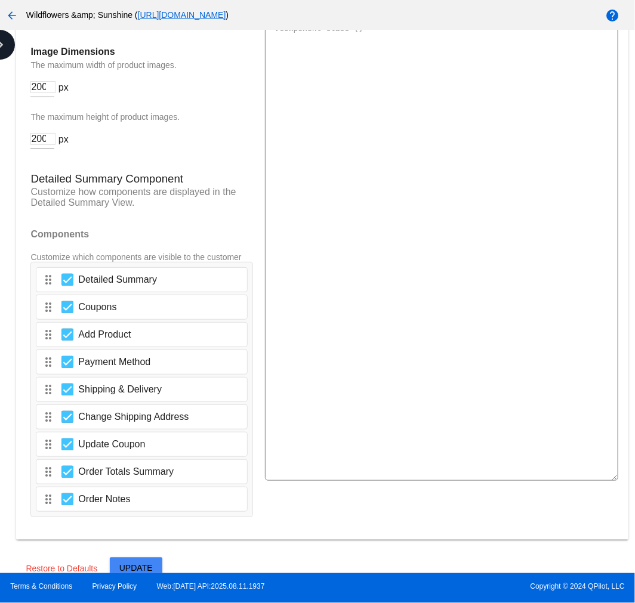
scroll to position [1894, 0]
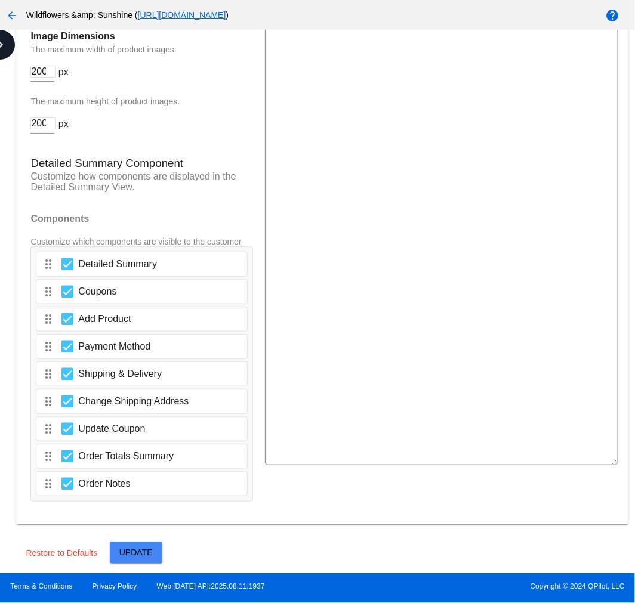
click at [147, 549] on span "Update" at bounding box center [135, 553] width 33 height 10
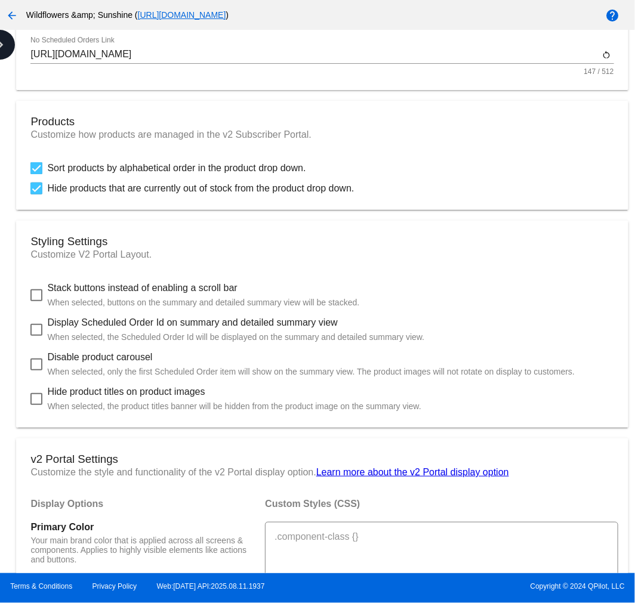
scroll to position [501, 0]
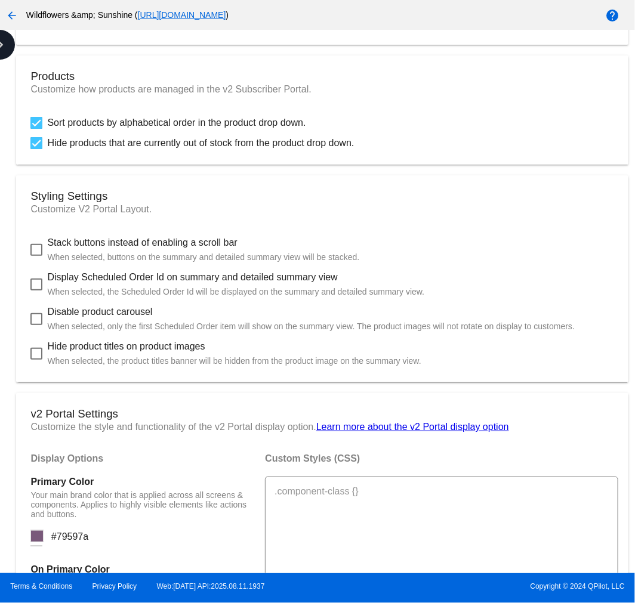
drag, startPoint x: 38, startPoint y: 318, endPoint x: 27, endPoint y: 364, distance: 47.8
click at [38, 318] on div at bounding box center [36, 319] width 12 height 12
click at [36, 325] on input "Disable product carousel When selected, only the first Scheduled Order item wil…" at bounding box center [36, 325] width 1 height 1
checkbox input "true"
click at [37, 357] on div at bounding box center [36, 354] width 12 height 12
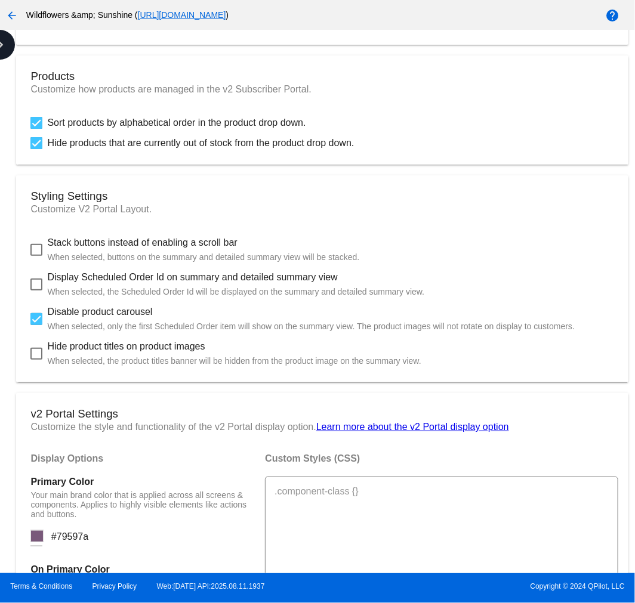
click at [36, 360] on input "Hide product titles on product images When selected, the product titles banner …" at bounding box center [36, 360] width 1 height 1
checkbox input "true"
click at [31, 326] on label "Disable product carousel When selected, only the first Scheduled Order item wil…" at bounding box center [302, 319] width 544 height 29
click at [36, 326] on input "Disable product carousel When selected, only the first Scheduled Order item wil…" at bounding box center [36, 325] width 1 height 1
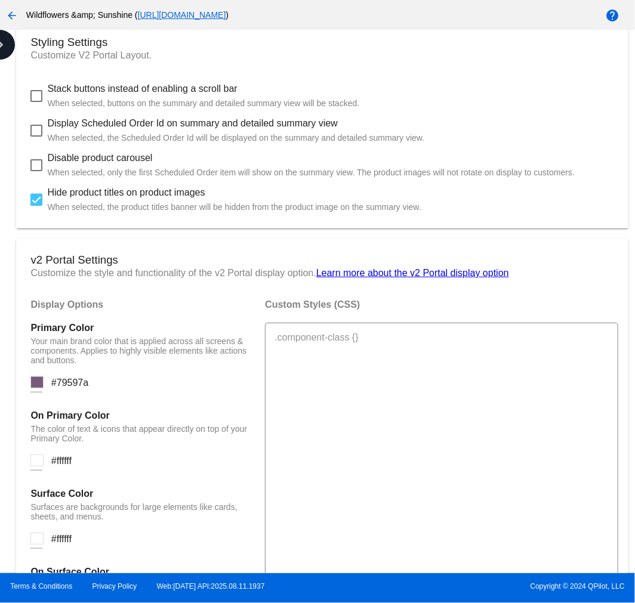
click at [36, 168] on div at bounding box center [36, 165] width 12 height 12
click at [36, 171] on input "Disable product carousel When selected, only the first Scheduled Order item wil…" at bounding box center [36, 171] width 1 height 1
checkbox input "true"
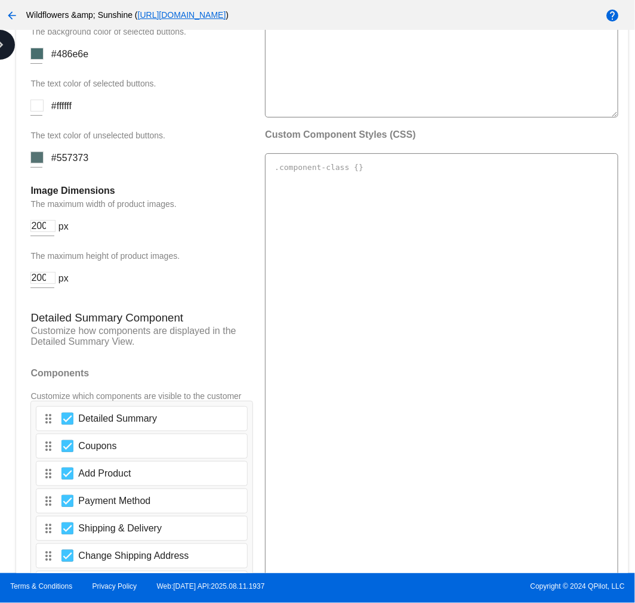
scroll to position [1894, 0]
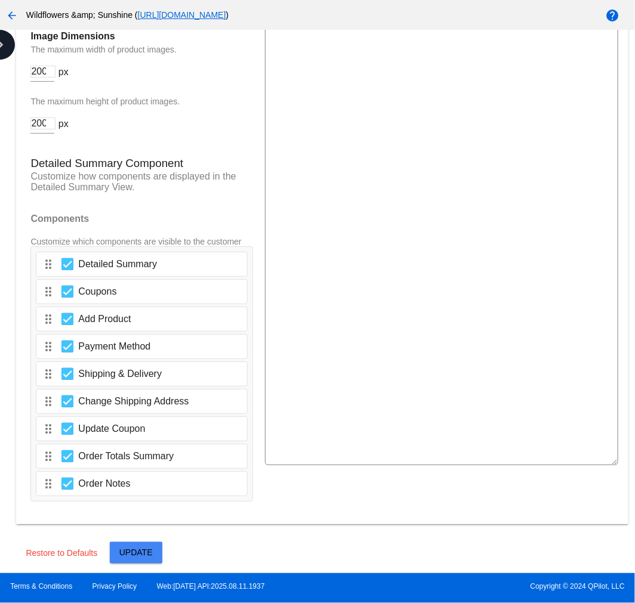
click at [138, 553] on button "Update" at bounding box center [136, 553] width 53 height 21
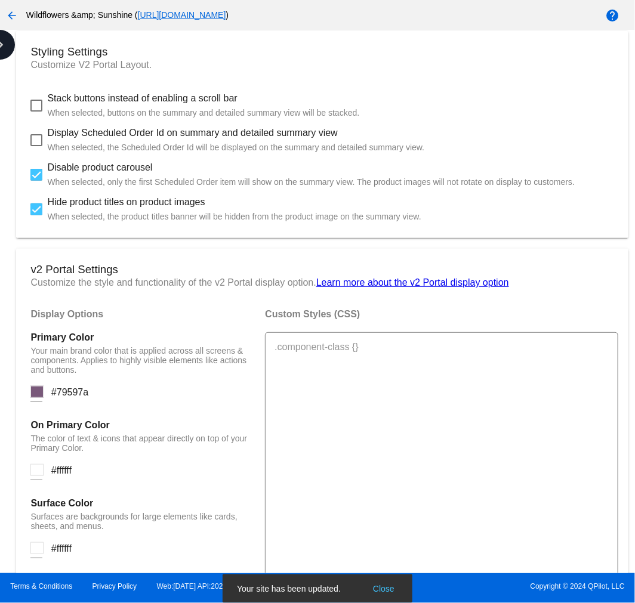
scroll to position [501, 0]
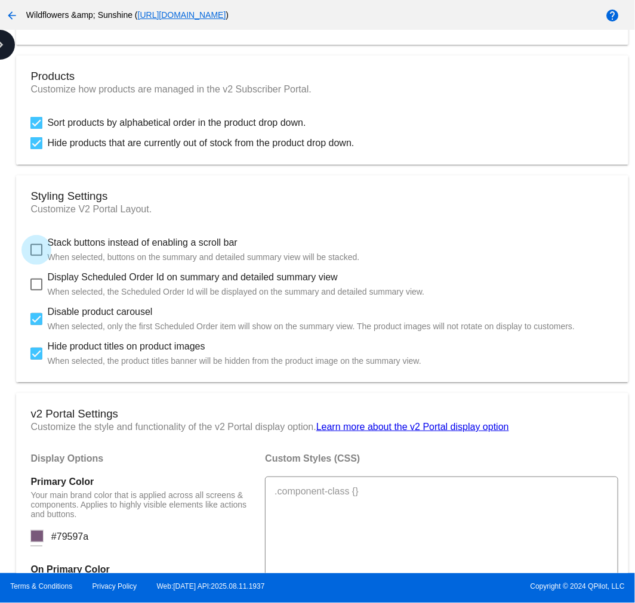
drag, startPoint x: 38, startPoint y: 254, endPoint x: 38, endPoint y: 289, distance: 35.2
click at [38, 254] on div at bounding box center [36, 250] width 12 height 12
click at [36, 256] on input "Stack buttons instead of enabling a scroll bar When selected, buttons on the su…" at bounding box center [36, 256] width 1 height 1
checkbox input "true"
click at [36, 294] on label "Display Scheduled Order Id on summary and detailed summary view When selected, …" at bounding box center [227, 284] width 394 height 29
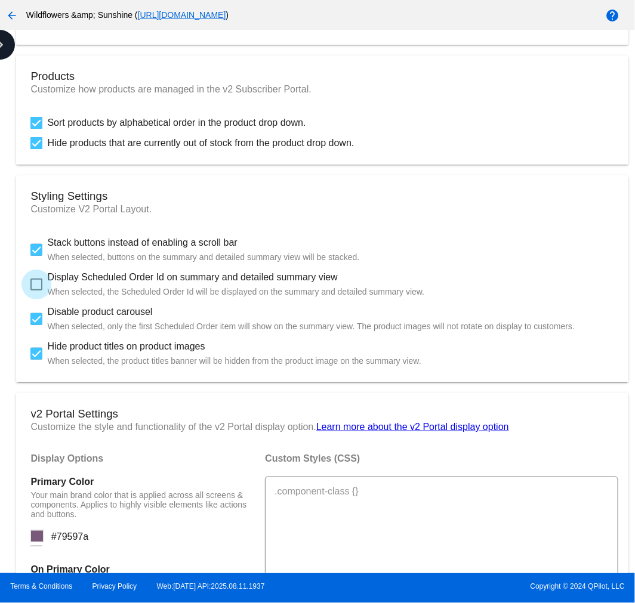
click at [36, 291] on input "Display Scheduled Order Id on summary and detailed summary view When selected, …" at bounding box center [36, 291] width 1 height 1
checkbox input "true"
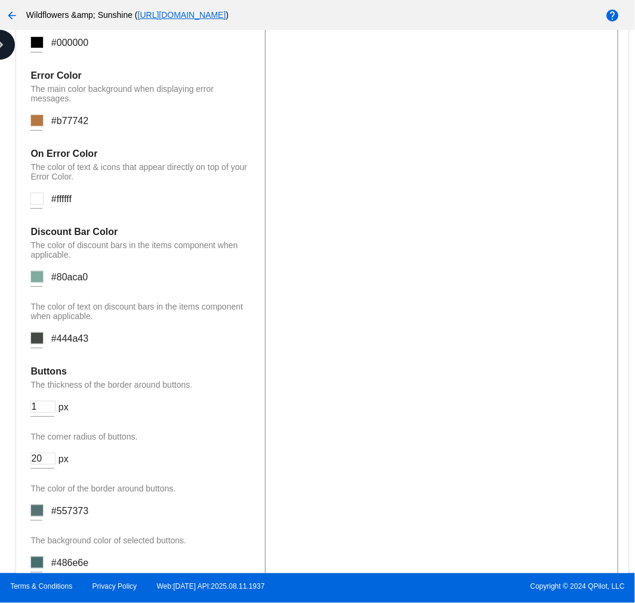
scroll to position [1275, 0]
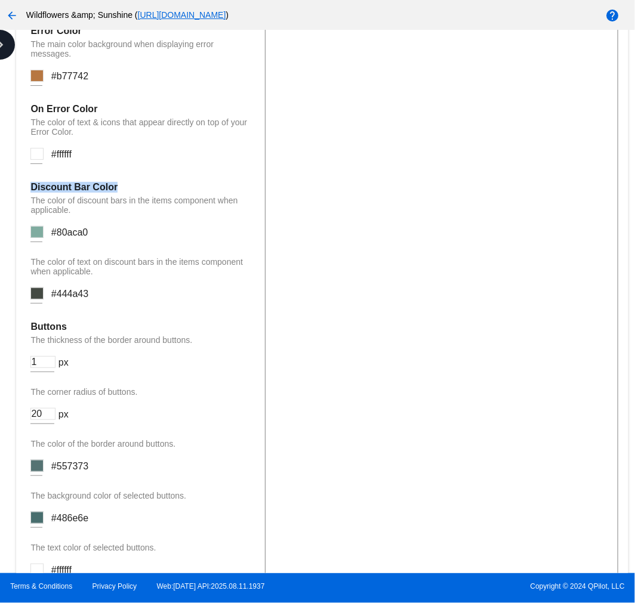
drag, startPoint x: 31, startPoint y: 184, endPoint x: 175, endPoint y: 184, distance: 144.4
click at [175, 183] on h4 "Discount Bar Color" at bounding box center [141, 187] width 223 height 11
drag, startPoint x: 78, startPoint y: 318, endPoint x: 24, endPoint y: 326, distance: 54.4
click at [24, 326] on mat-card "v2 Portal Settings Customize the style and functionality of the v2 Portal displ…" at bounding box center [322, 382] width 612 height 1524
click at [66, 336] on p "The thickness of the border around buttons." at bounding box center [141, 340] width 223 height 10
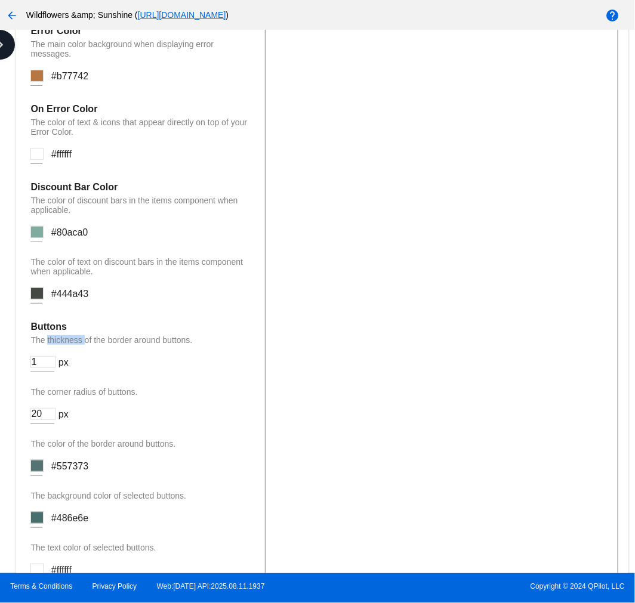
click at [66, 336] on p "The thickness of the border around buttons." at bounding box center [141, 340] width 223 height 10
click at [74, 388] on p "The corner radius of buttons." at bounding box center [141, 392] width 223 height 10
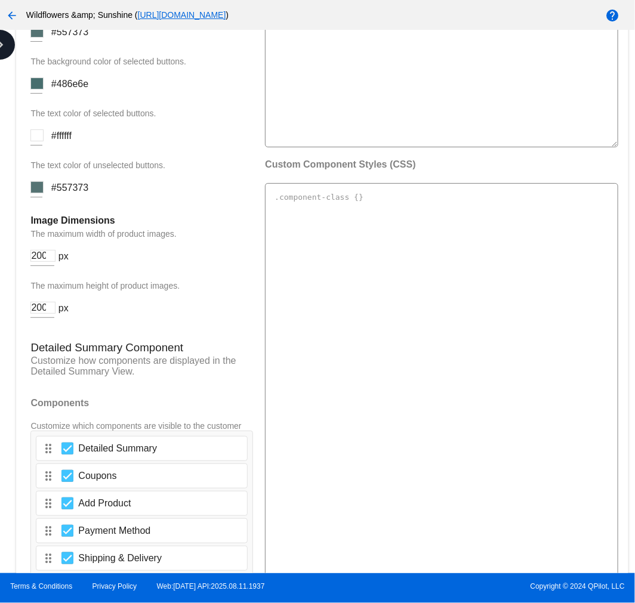
scroll to position [1739, 0]
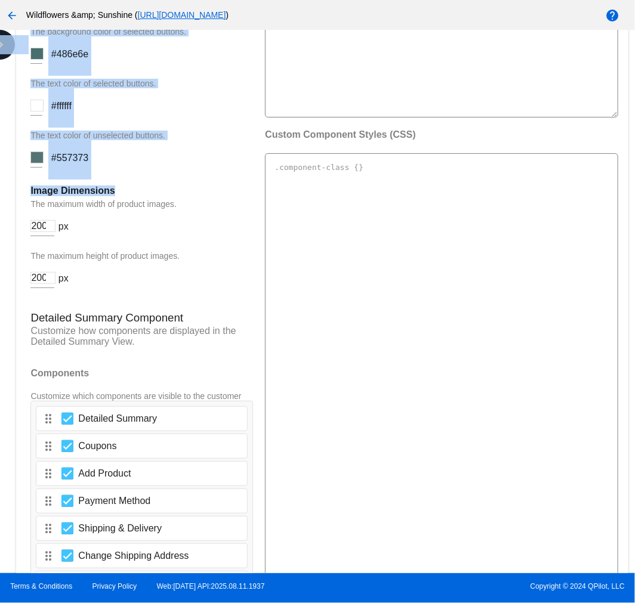
drag, startPoint x: 125, startPoint y: 183, endPoint x: -5, endPoint y: 186, distance: 130.1
click at [0, 186] on html "arrow_back Wildflowers &amp; Sunshine ( [URL][DOMAIN_NAME] ) help dashboard Das…" at bounding box center [317, 301] width 635 height 603
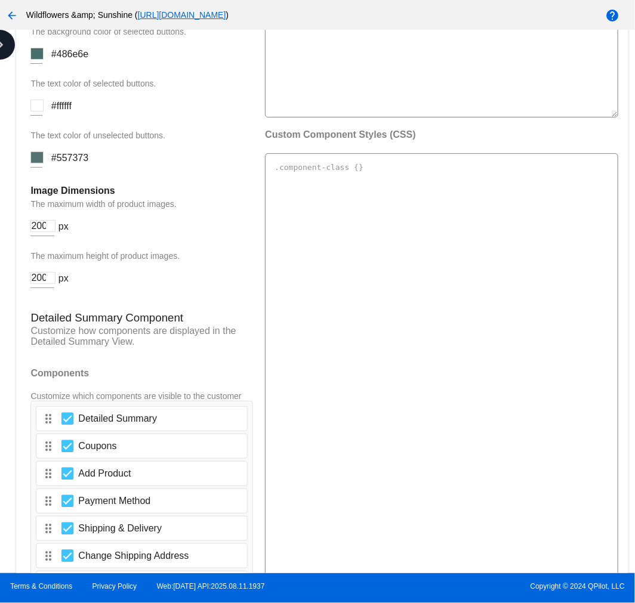
click at [206, 251] on p "The maximum height of product images." at bounding box center [141, 256] width 223 height 10
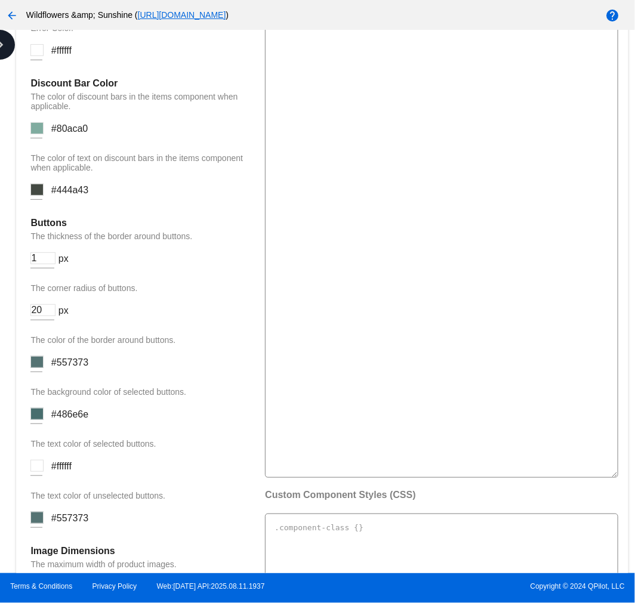
scroll to position [1429, 0]
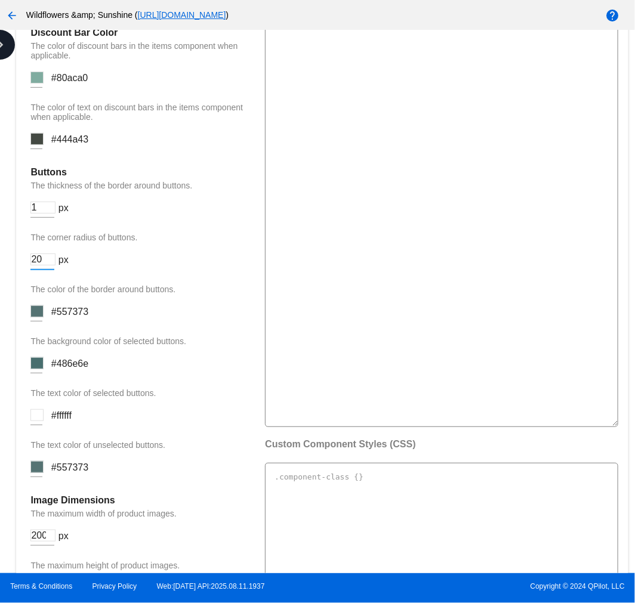
drag, startPoint x: 41, startPoint y: 257, endPoint x: 33, endPoint y: 255, distance: 8.0
click at [33, 255] on input "20" at bounding box center [42, 260] width 25 height 12
click at [51, 258] on input "5" at bounding box center [42, 260] width 25 height 12
click at [53, 257] on input "6" at bounding box center [42, 260] width 25 height 12
click at [51, 257] on input "5" at bounding box center [42, 260] width 25 height 12
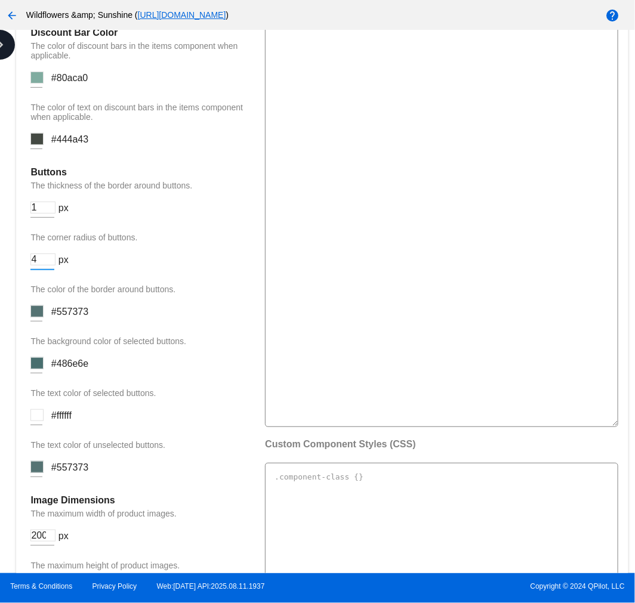
type input "4"
click at [51, 257] on input "4" at bounding box center [42, 260] width 25 height 12
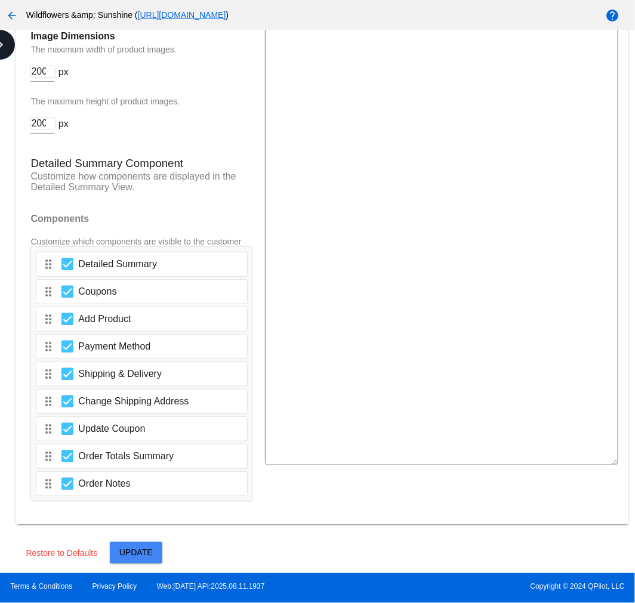
click at [152, 543] on button "Update" at bounding box center [136, 553] width 53 height 21
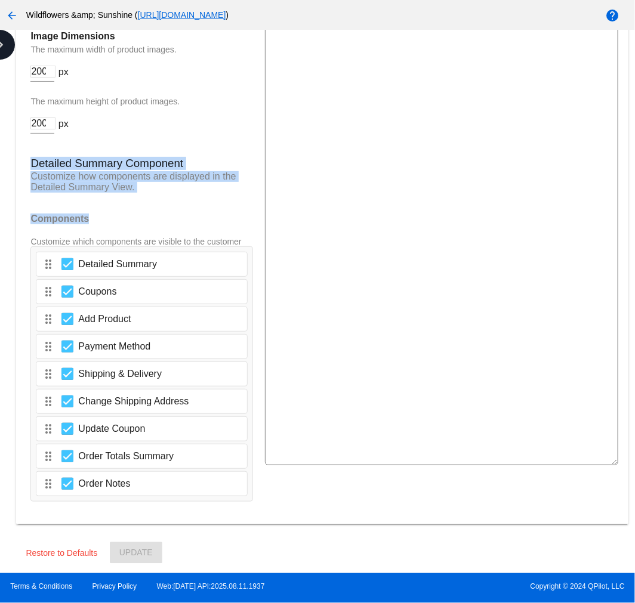
drag, startPoint x: 95, startPoint y: 215, endPoint x: 26, endPoint y: 158, distance: 90.2
click at [169, 215] on h4 "Components" at bounding box center [141, 219] width 223 height 11
click at [70, 483] on div at bounding box center [67, 484] width 12 height 12
click at [67, 490] on input "Order Notes" at bounding box center [67, 490] width 1 height 1
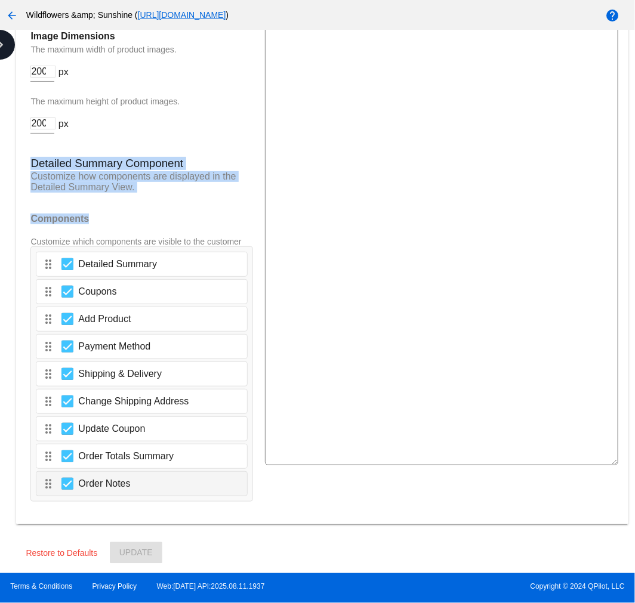
checkbox input "false"
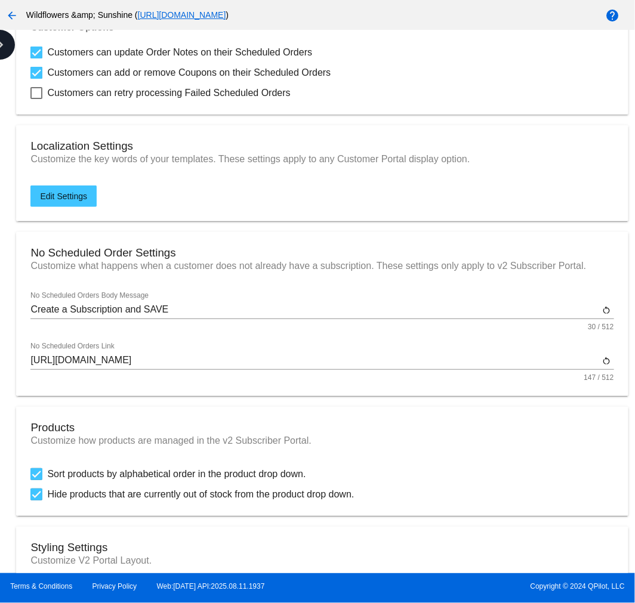
scroll to position [0, 0]
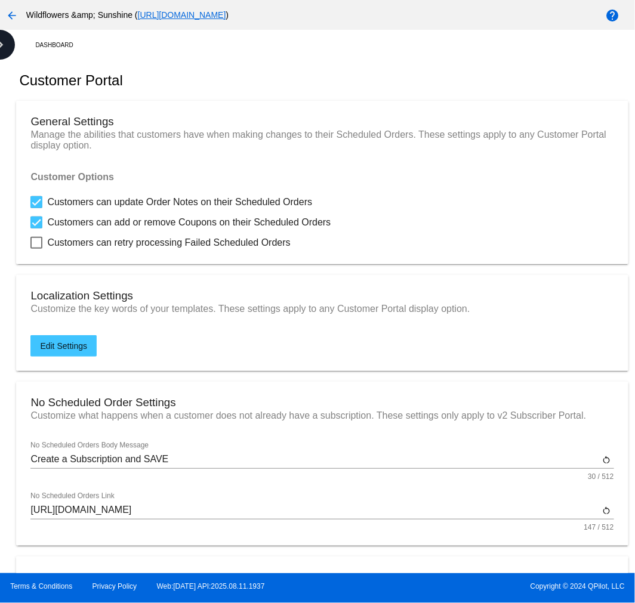
click at [30, 201] on mat-card "General Settings Manage the abilities that customers have when making changes t…" at bounding box center [322, 183] width 612 height 164
click at [36, 205] on div at bounding box center [36, 202] width 12 height 12
click at [36, 208] on input "Customers can update Order Notes on their Scheduled Orders" at bounding box center [36, 208] width 1 height 1
checkbox input "false"
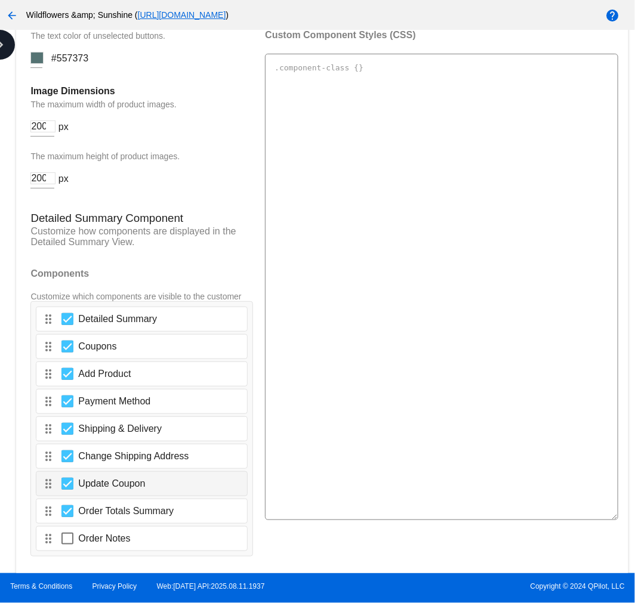
scroll to position [1894, 0]
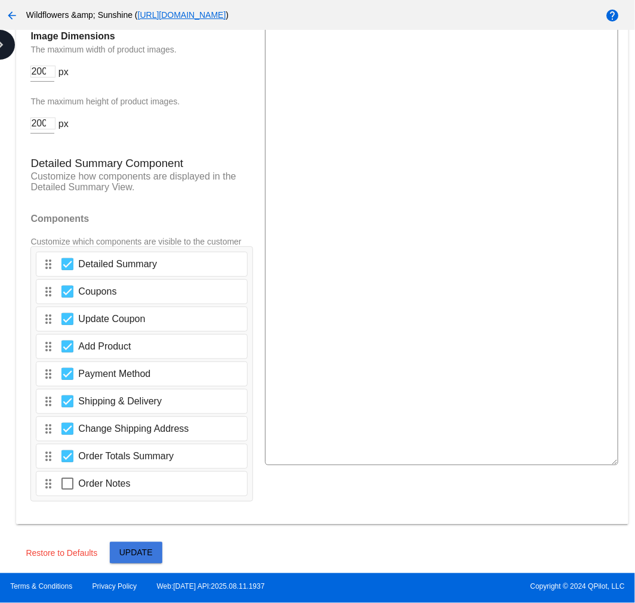
drag, startPoint x: 129, startPoint y: 545, endPoint x: 125, endPoint y: 539, distance: 7.0
click at [139, 545] on button "Update" at bounding box center [136, 553] width 53 height 21
click at [117, 550] on button "Update" at bounding box center [136, 553] width 53 height 21
drag, startPoint x: 628, startPoint y: 47, endPoint x: 455, endPoint y: 276, distance: 287.3
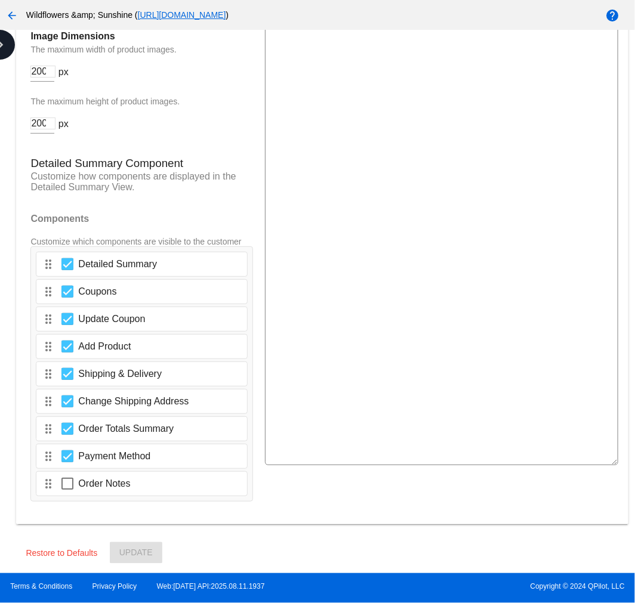
click at [455, 276] on textarea at bounding box center [441, 232] width 353 height 467
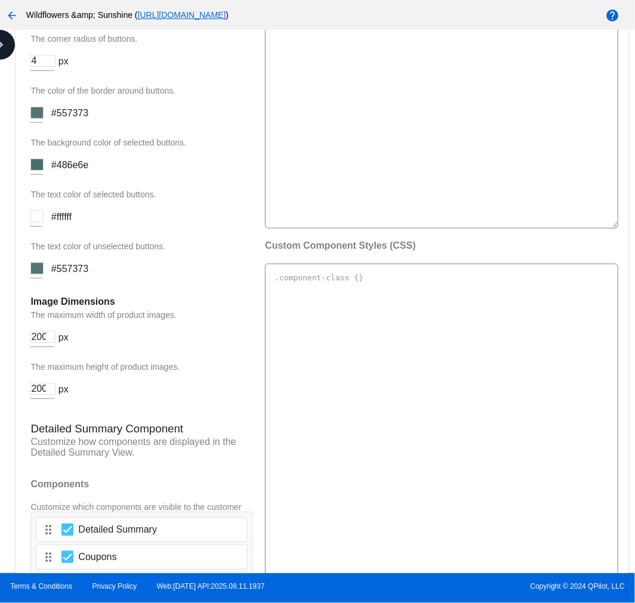
scroll to position [1750, 0]
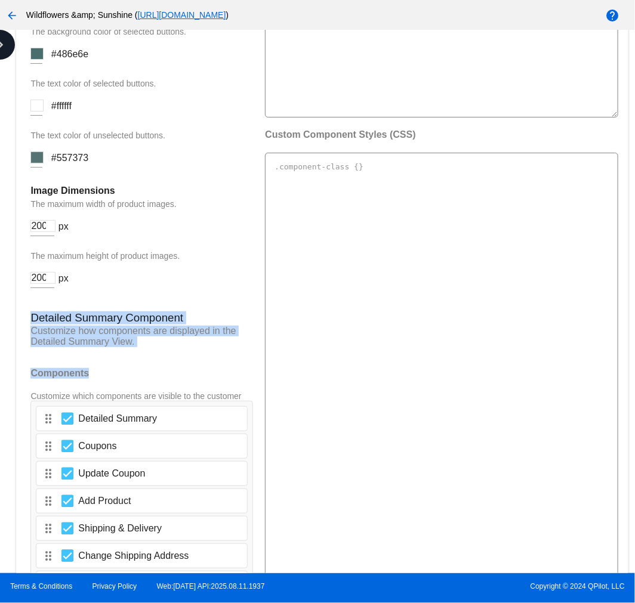
drag, startPoint x: 198, startPoint y: 349, endPoint x: 33, endPoint y: 317, distance: 167.7
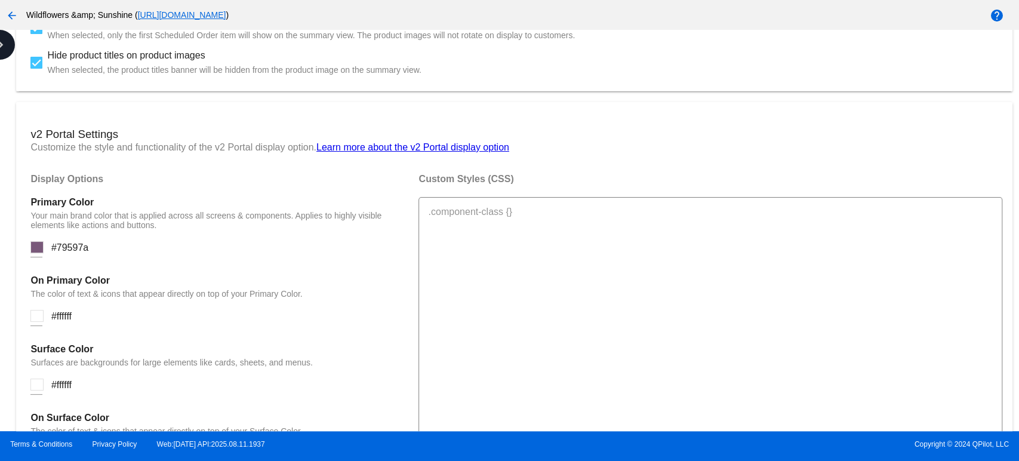
scroll to position [812, 0]
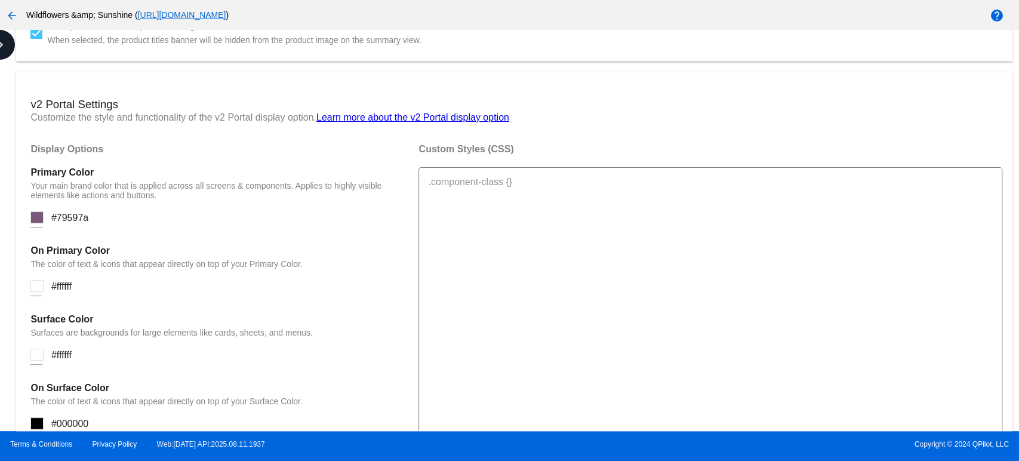
drag, startPoint x: 28, startPoint y: 99, endPoint x: 313, endPoint y: 118, distance: 285.3
copy mat-card "v2 Portal Settings Customize the style and functionality of the v2 Portal displ…"
drag, startPoint x: 88, startPoint y: 183, endPoint x: 30, endPoint y: 167, distance: 60.8
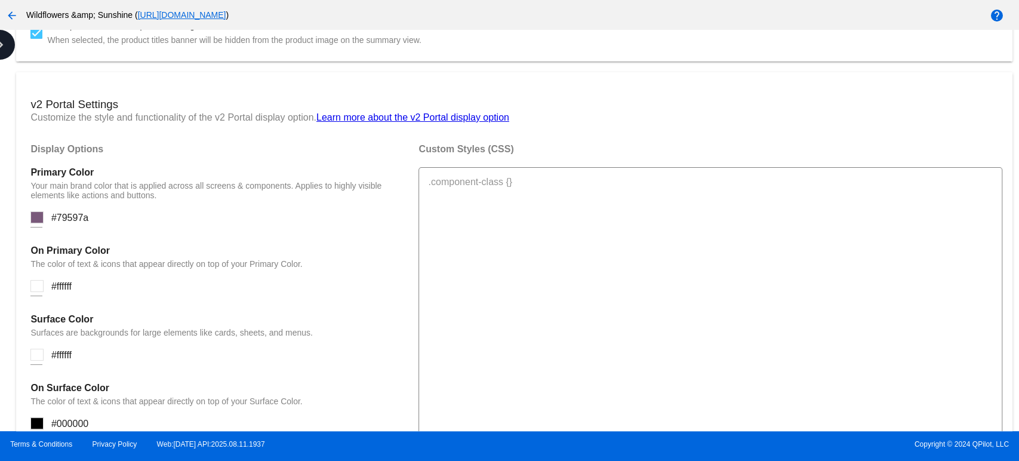
copy div "Primary Color Your main brand color that is applied across all screens & compon…"
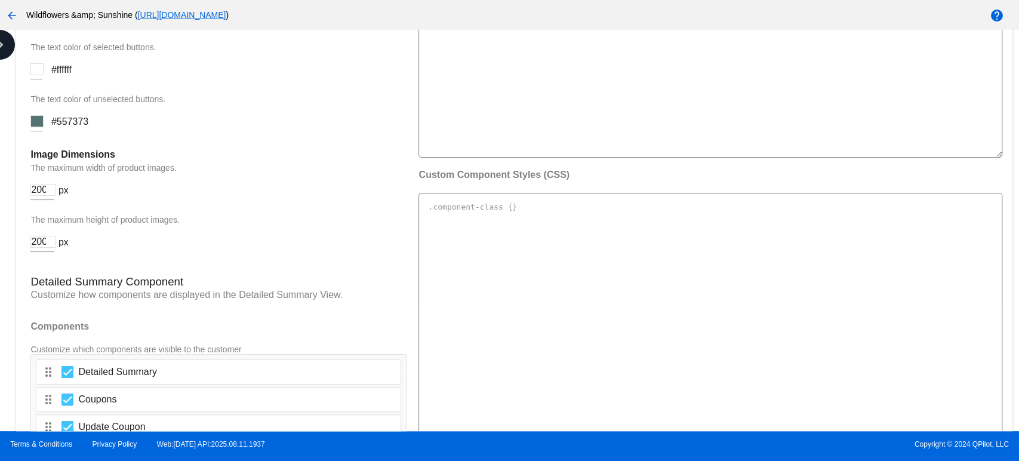
scroll to position [1734, 0]
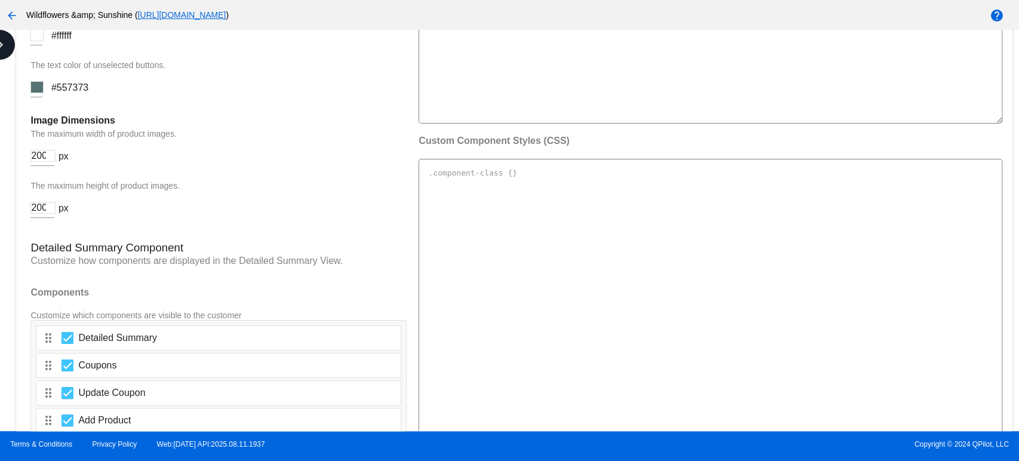
drag, startPoint x: 218, startPoint y: 272, endPoint x: 24, endPoint y: 257, distance: 195.1
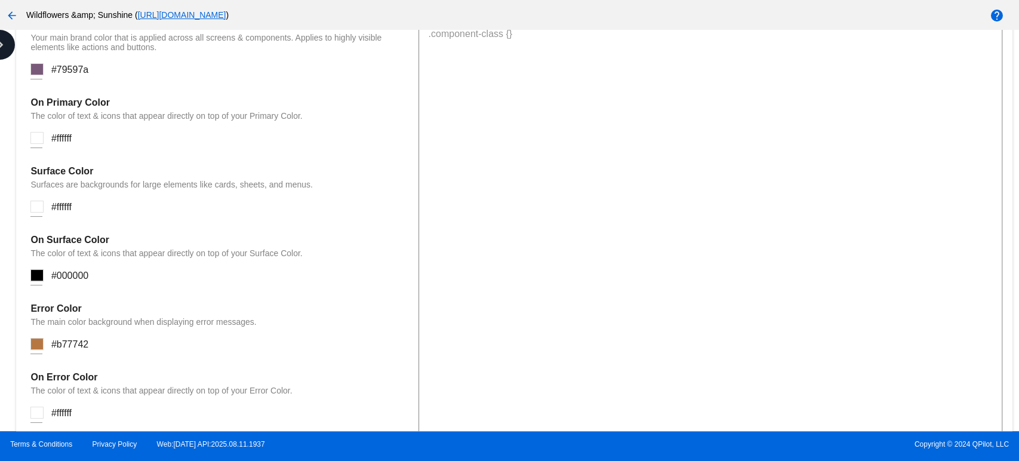
scroll to position [806, 0]
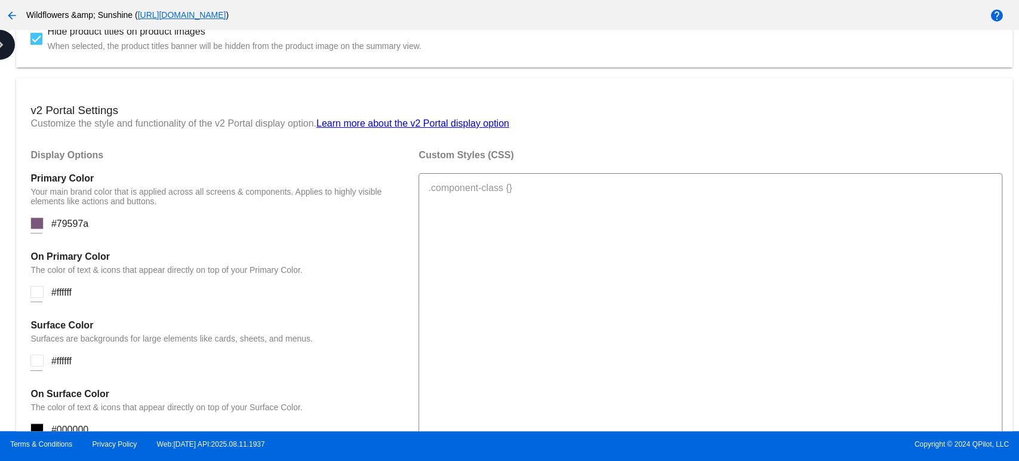
click at [72, 108] on h3 "v2 Portal Settings" at bounding box center [513, 110] width 967 height 13
click at [63, 180] on h4 "Primary Color" at bounding box center [218, 178] width 376 height 11
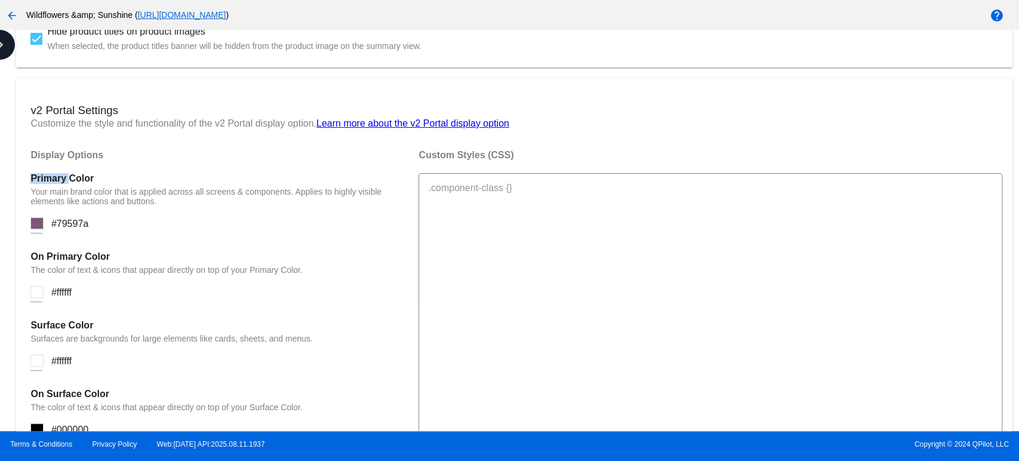
click at [63, 180] on h4 "Primary Color" at bounding box center [218, 178] width 376 height 11
drag, startPoint x: 183, startPoint y: 204, endPoint x: 10, endPoint y: 178, distance: 175.6
click at [10, 178] on div "Dashboard Customer Portal General Settings Manage the abilities that customers …" at bounding box center [514, 427] width 1009 height 2406
drag, startPoint x: 312, startPoint y: 273, endPoint x: 11, endPoint y: 260, distance: 301.1
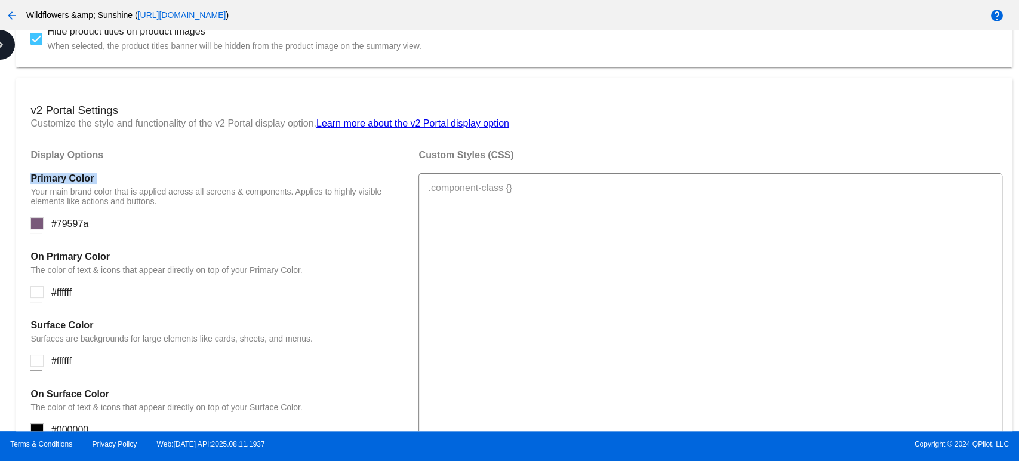
click at [11, 260] on div "Dashboard Customer Portal General Settings Manage the abilities that customers …" at bounding box center [514, 427] width 1009 height 2406
drag, startPoint x: 326, startPoint y: 343, endPoint x: 24, endPoint y: 331, distance: 302.2
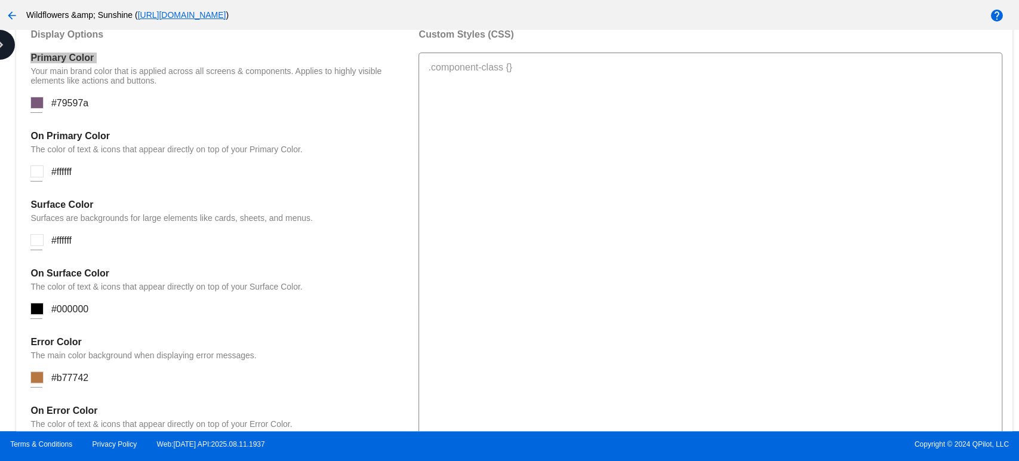
scroll to position [960, 0]
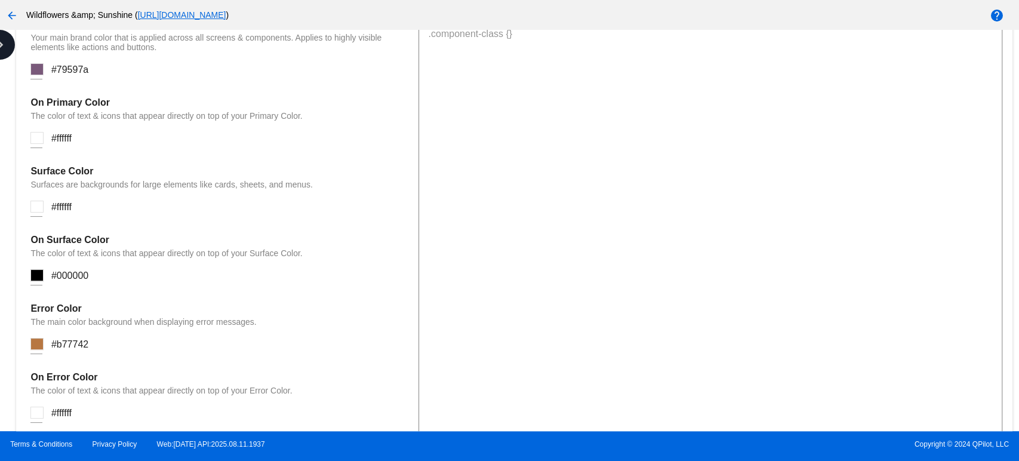
drag, startPoint x: 296, startPoint y: 261, endPoint x: 35, endPoint y: 243, distance: 261.4
click at [35, 243] on div "On Surface Color The color of text & icons that appear directly on top of your …" at bounding box center [218, 266] width 376 height 63
drag, startPoint x: 31, startPoint y: 242, endPoint x: 362, endPoint y: 252, distance: 331.4
click at [362, 252] on div "On Surface Color The color of text & icons that appear directly on top of your …" at bounding box center [218, 266] width 376 height 63
drag, startPoint x: 256, startPoint y: 323, endPoint x: 19, endPoint y: 315, distance: 237.7
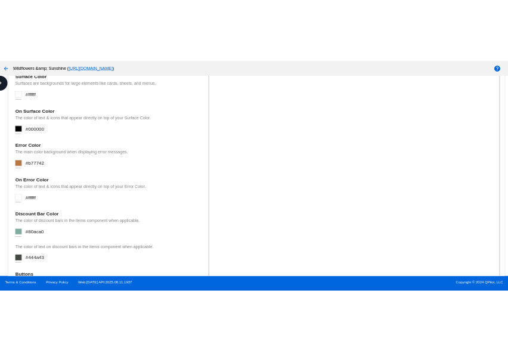
scroll to position [1115, 0]
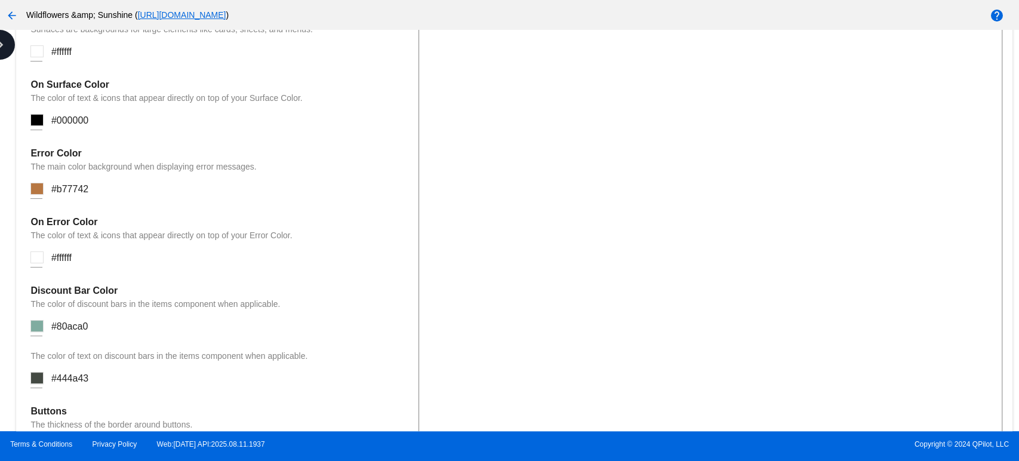
drag, startPoint x: 300, startPoint y: 242, endPoint x: 25, endPoint y: 217, distance: 276.3
drag, startPoint x: 247, startPoint y: 315, endPoint x: 0, endPoint y: 289, distance: 248.5
click at [0, 289] on div "Dashboard Customer Portal General Settings Manage the abilities that customers …" at bounding box center [509, 230] width 1019 height 401
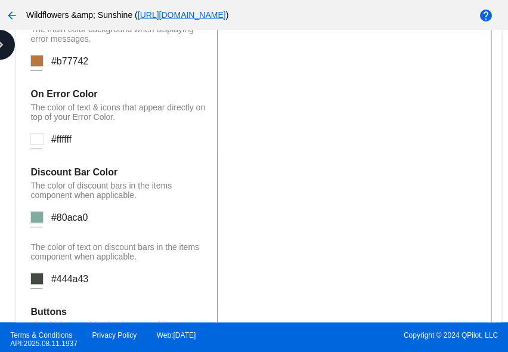
scroll to position [1477, 0]
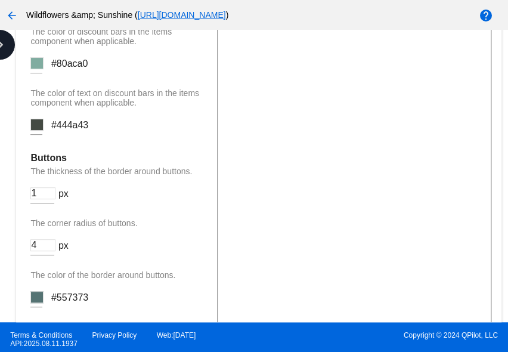
drag, startPoint x: 152, startPoint y: 111, endPoint x: 44, endPoint y: 117, distance: 108.2
click at [27, 98] on mat-card "v2 Portal Settings Customize the style and functionality of the v2 Portal displ…" at bounding box center [258, 206] width 485 height 1555
drag, startPoint x: 81, startPoint y: 164, endPoint x: 16, endPoint y: 159, distance: 65.3
click at [16, 159] on mat-card "v2 Portal Settings Customize the style and functionality of the v2 Portal displ…" at bounding box center [258, 206] width 485 height 1555
click at [127, 176] on p "The thickness of the border around buttons." at bounding box center [117, 172] width 175 height 10
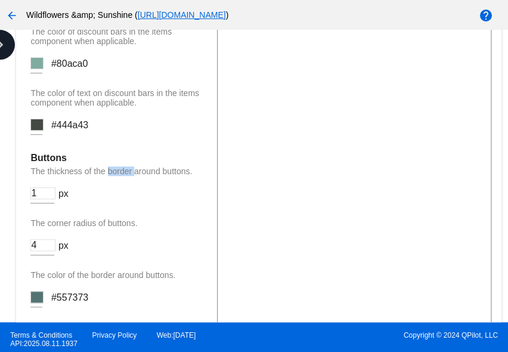
click at [127, 176] on p "The thickness of the border around buttons." at bounding box center [117, 172] width 175 height 10
click at [101, 227] on p "The corner radius of buttons." at bounding box center [117, 223] width 175 height 10
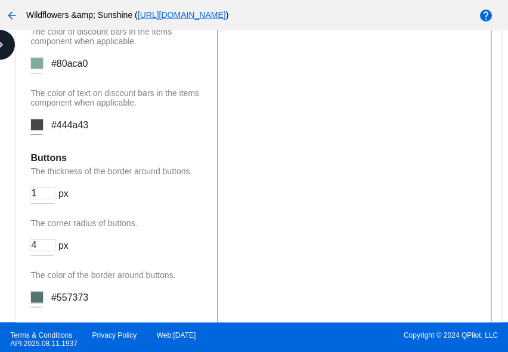
click at [79, 280] on p "The color of the border around buttons." at bounding box center [117, 275] width 175 height 10
click at [174, 250] on div "The corner radius of buttons. 4 px" at bounding box center [117, 242] width 175 height 49
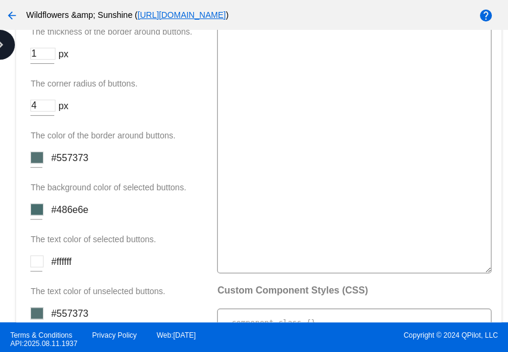
scroll to position [1632, 0]
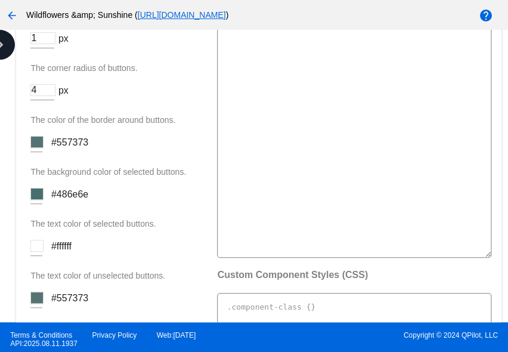
click at [97, 216] on div "The background color of selected buttons. #486e6e" at bounding box center [117, 191] width 175 height 49
click at [93, 229] on p "The text color of selected buttons." at bounding box center [117, 224] width 175 height 10
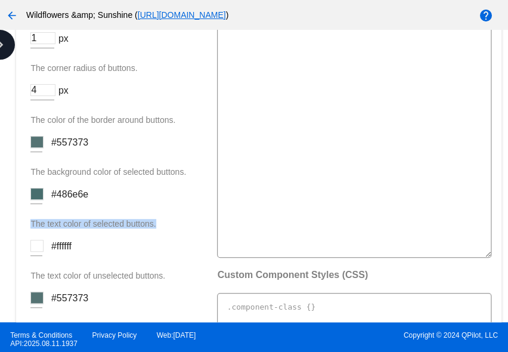
click at [93, 229] on p "The text color of selected buttons." at bounding box center [117, 224] width 175 height 10
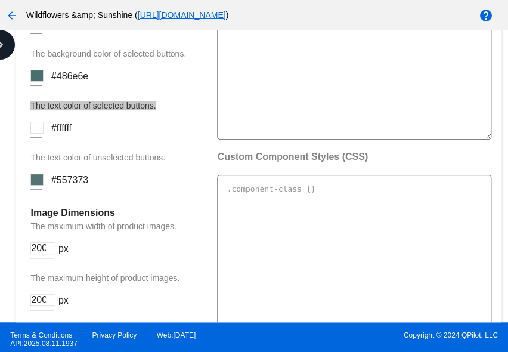
scroll to position [1786, 0]
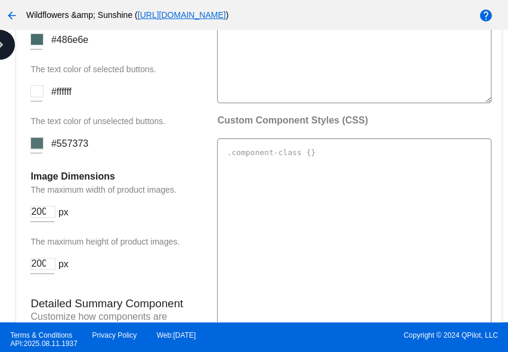
click at [91, 126] on p "The text color of unselected buttons." at bounding box center [117, 121] width 175 height 10
click at [96, 181] on h4 "Image Dimensions" at bounding box center [117, 176] width 175 height 11
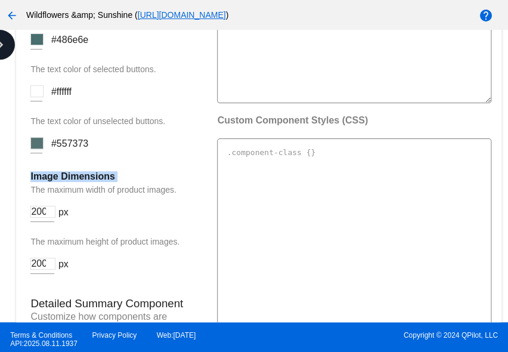
click at [96, 181] on h4 "Image Dimensions" at bounding box center [117, 176] width 175 height 11
click at [65, 195] on p "The maximum width of product images." at bounding box center [117, 190] width 175 height 10
click at [66, 195] on p "The maximum width of product images." at bounding box center [117, 190] width 175 height 10
click at [135, 246] on p "The maximum height of product images." at bounding box center [117, 242] width 175 height 10
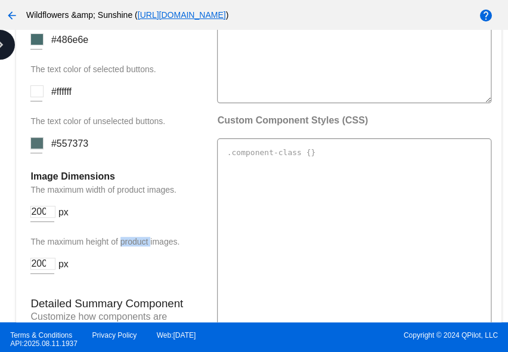
click at [135, 246] on p "The maximum height of product images." at bounding box center [117, 242] width 175 height 10
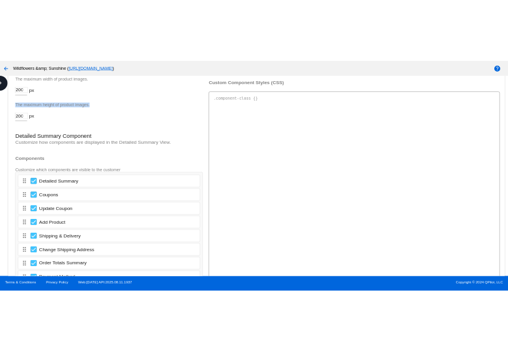
scroll to position [1986, 0]
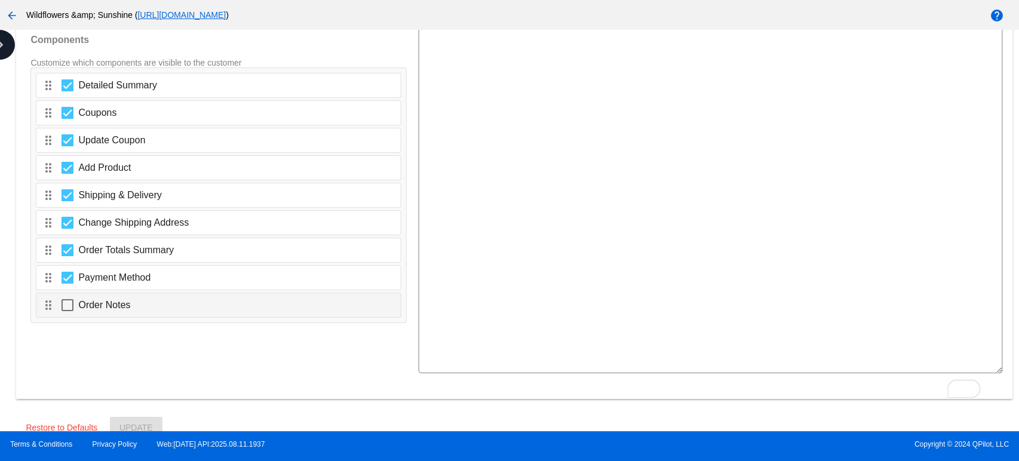
click at [61, 311] on div at bounding box center [67, 305] width 12 height 12
click at [67, 312] on input "Order Notes" at bounding box center [67, 311] width 1 height 1
checkbox input "true"
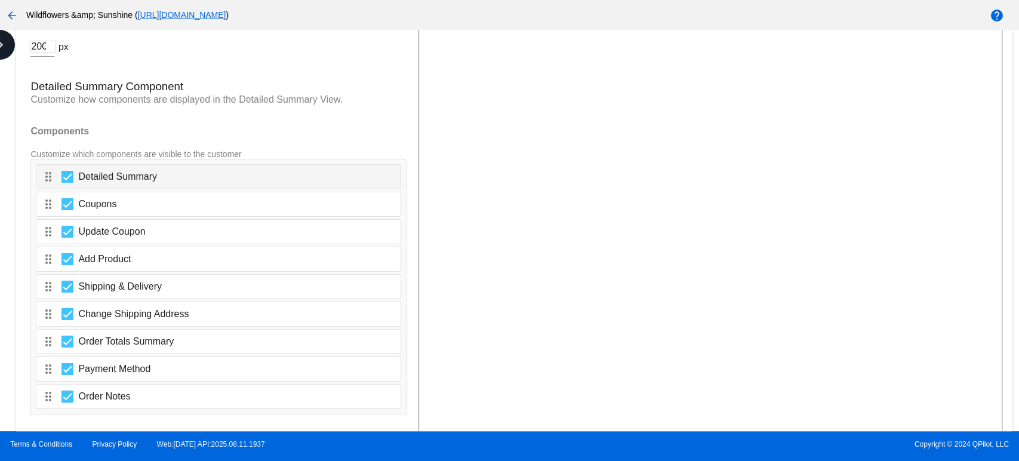
scroll to position [1860, 0]
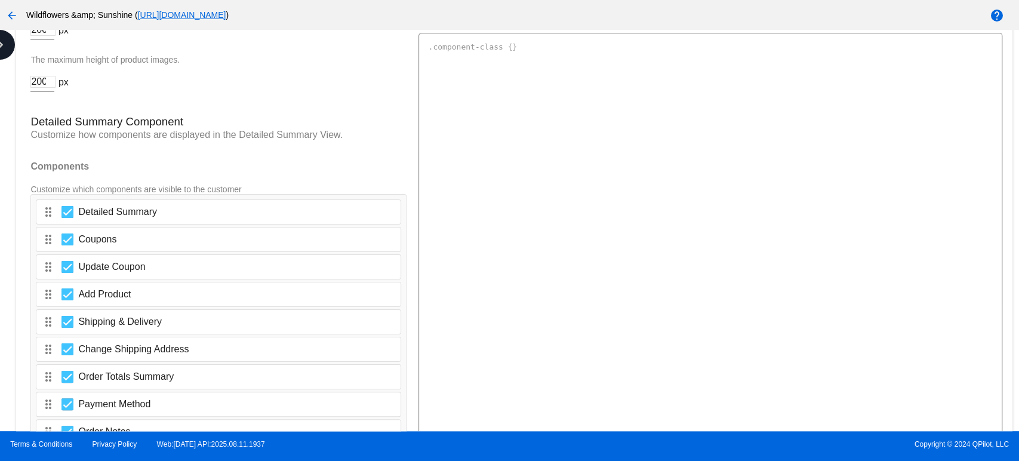
click at [516, 55] on div "Custom Component Styles (CSS)" at bounding box center [700, 255] width 564 height 490
click at [588, 122] on textarea "To enrich screen reader interactions, please activate Accessibility in Grammarl…" at bounding box center [709, 266] width 583 height 467
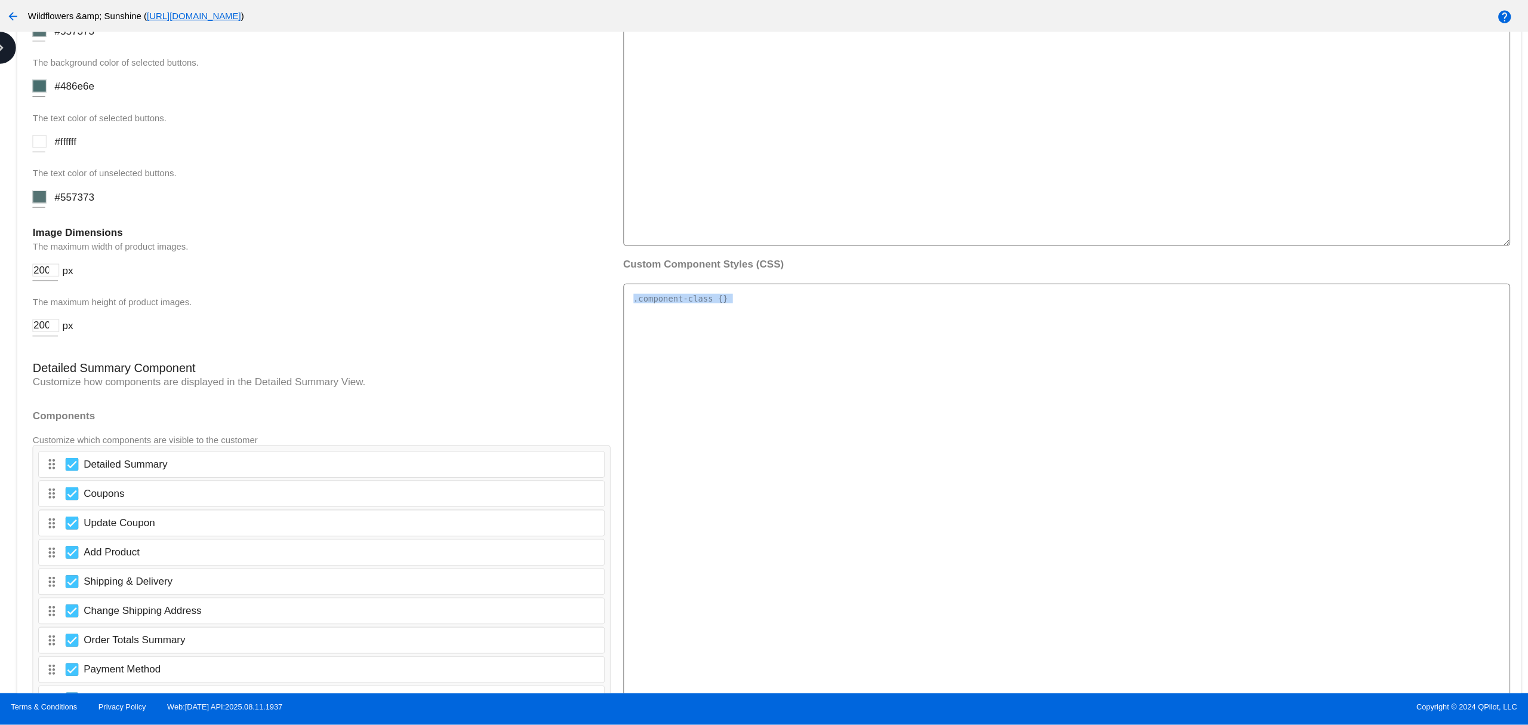
scroll to position [1627, 0]
click at [359, 272] on div "Display Options Primary Color Your main brand color that is applied across all …" at bounding box center [300, 38] width 541 height 1419
click at [355, 258] on div "Image Dimensions The maximum width of product images. 200 px" at bounding box center [300, 243] width 541 height 63
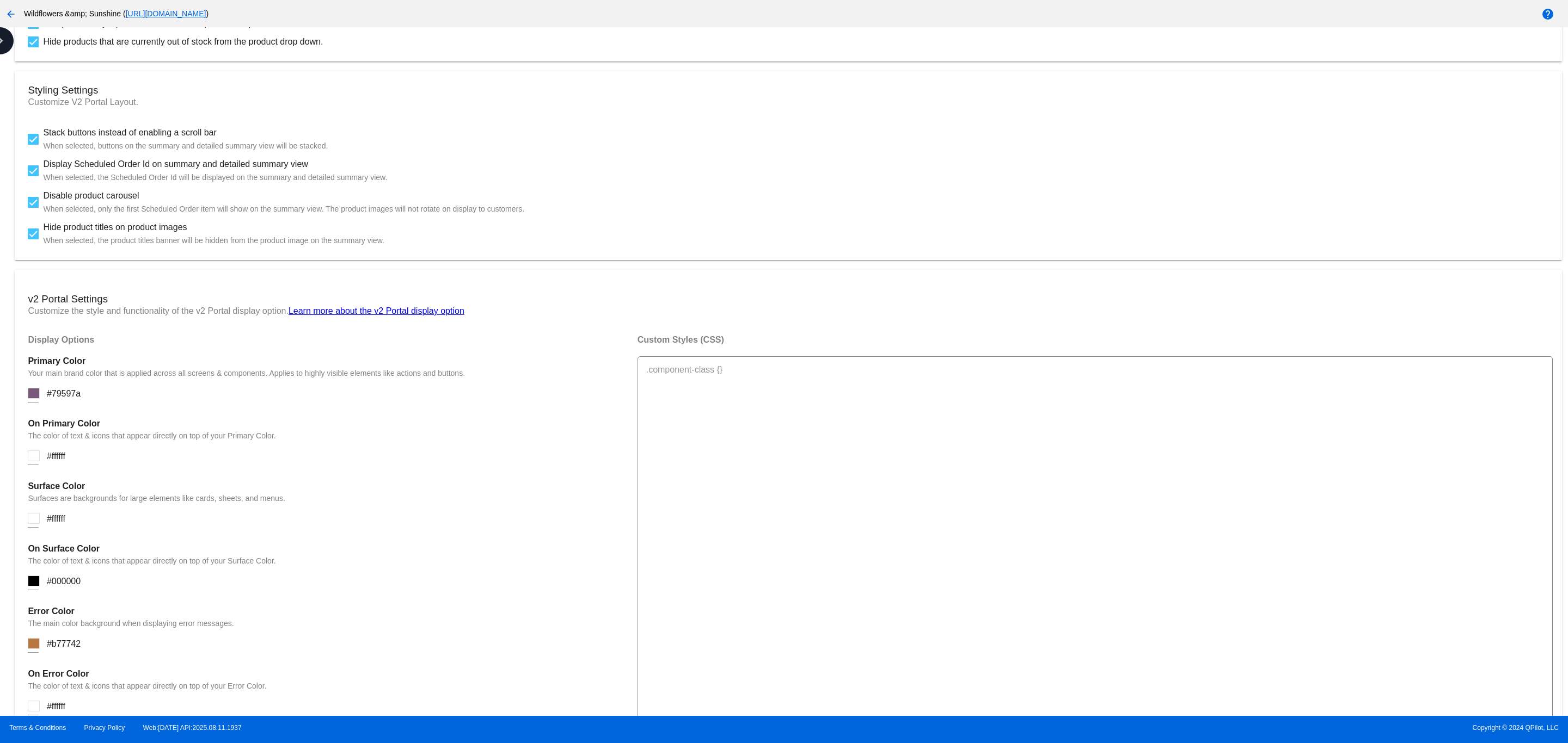
scroll to position [500, 0]
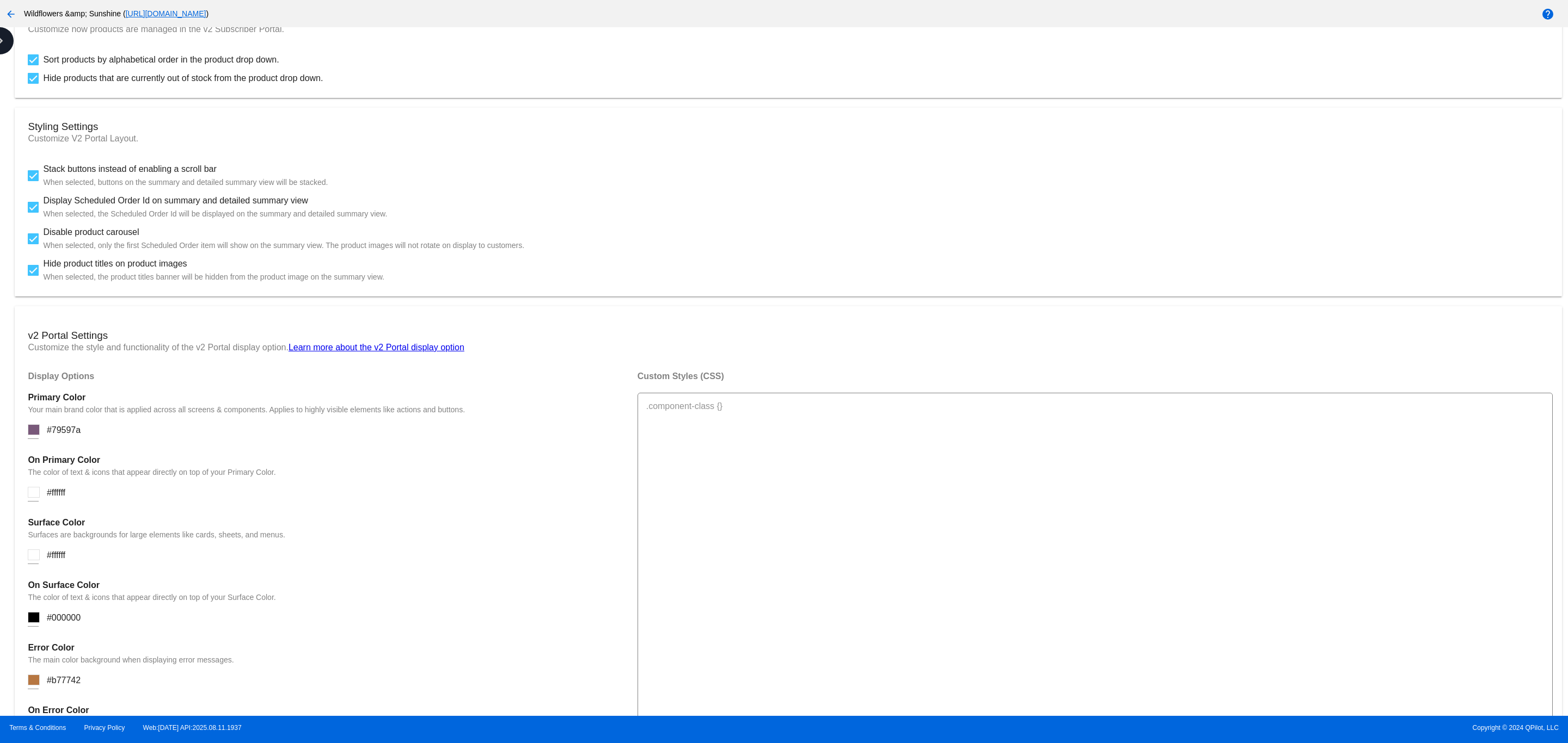
click at [376, 343] on link "Learn more about the v2 Portal display option" at bounding box center [376, 347] width 176 height 9
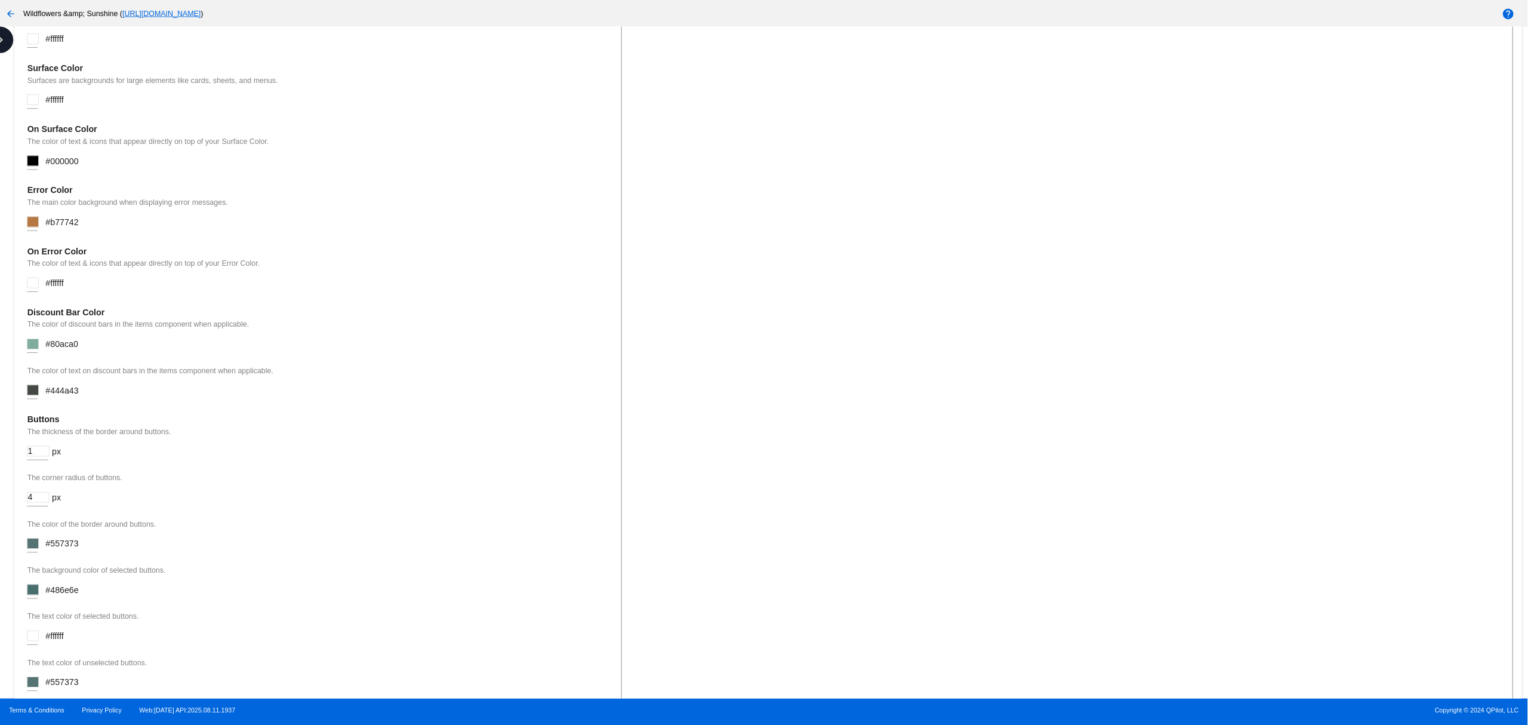
scroll to position [1253, 0]
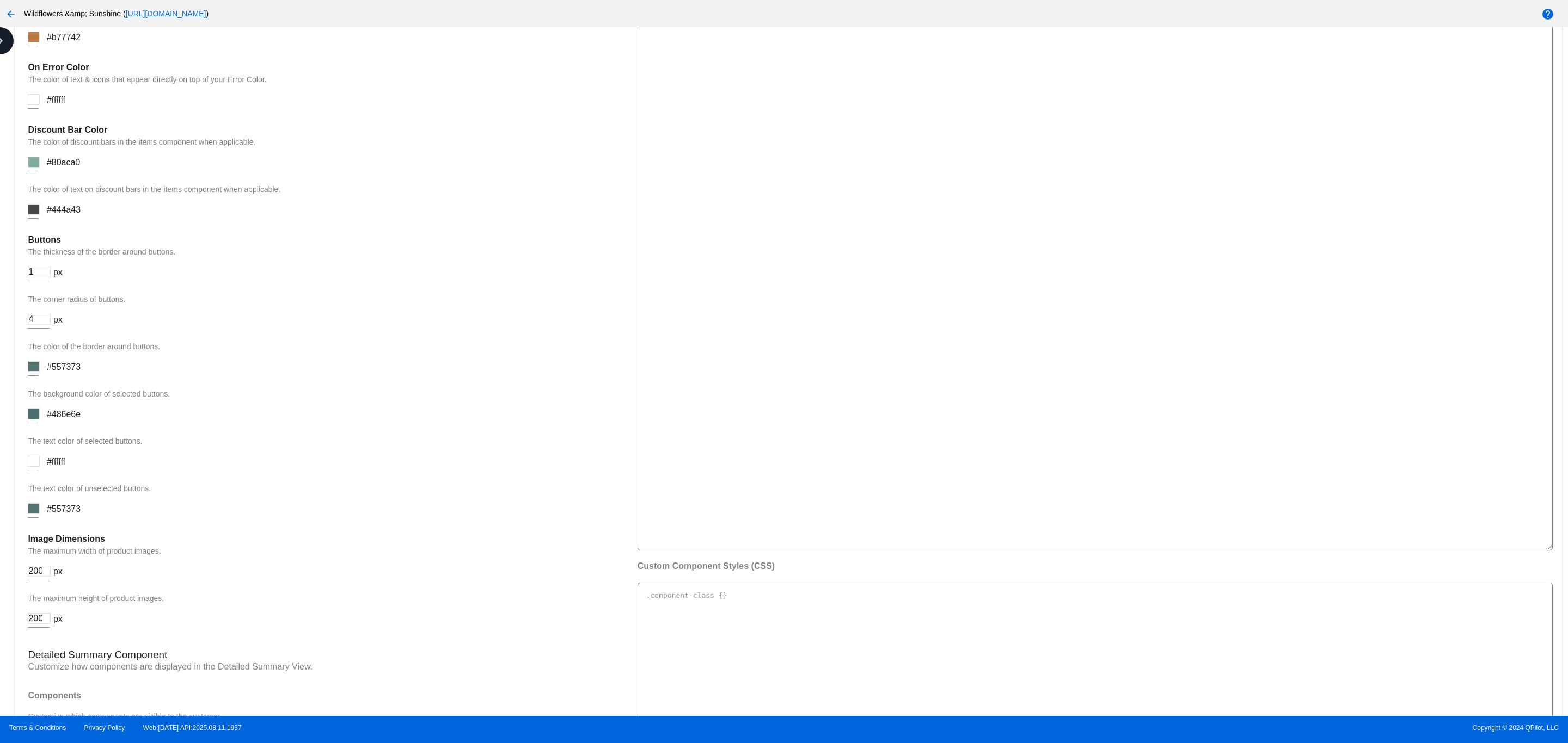
click at [409, 449] on div "The text color of selected buttons. #ffffff" at bounding box center [327, 459] width 598 height 45
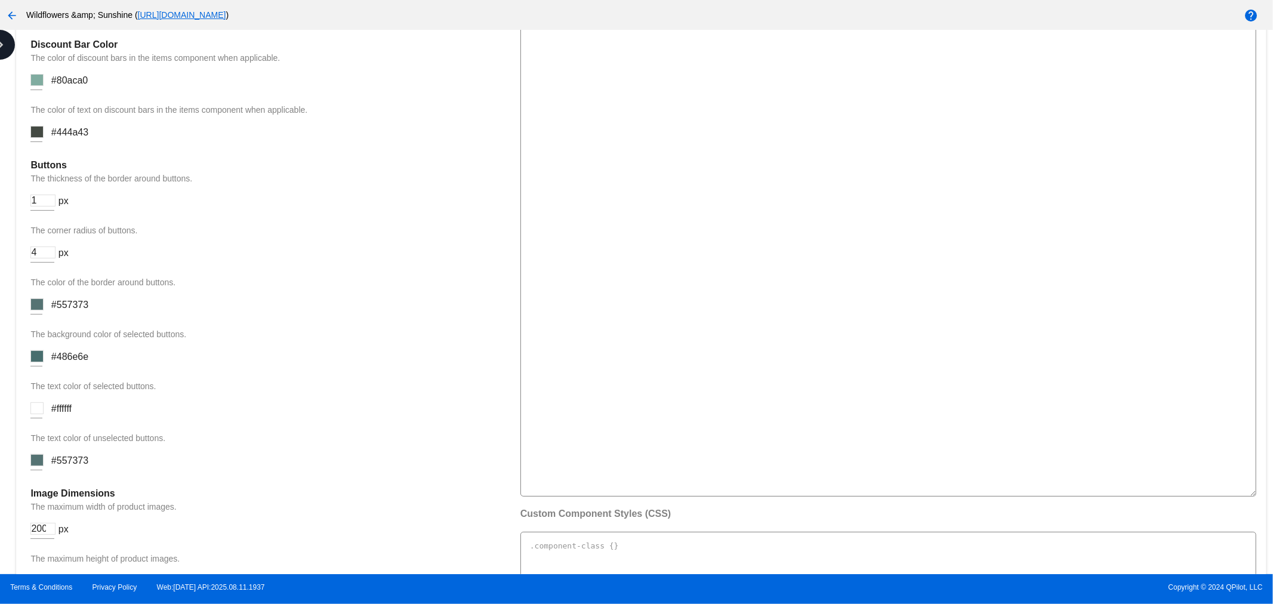
scroll to position [1407, 0]
